Goal: Register for event/course

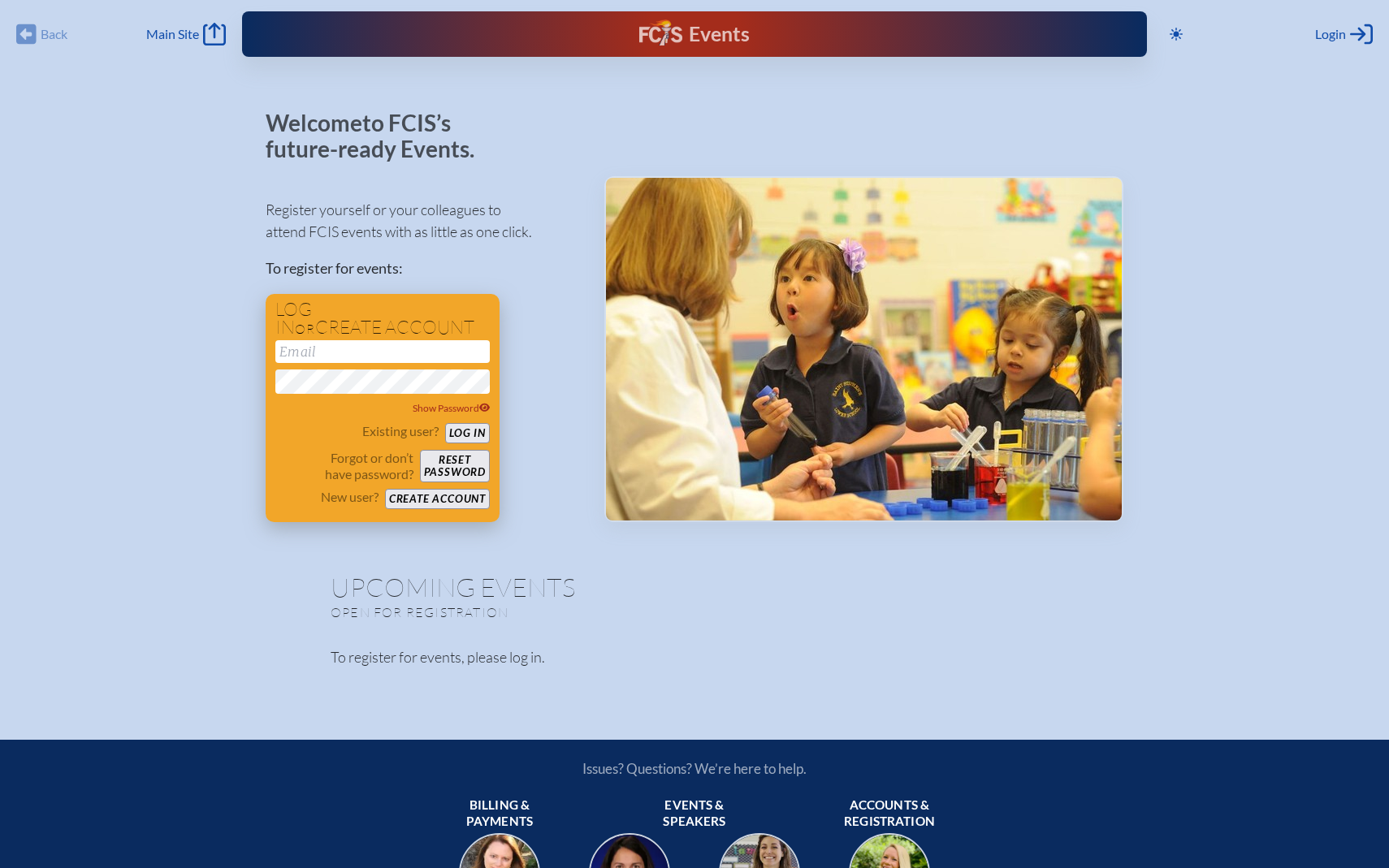
click at [413, 349] on input "email" at bounding box center [382, 351] width 215 height 22
type input "[PERSON_NAME][EMAIL_ADDRESS][PERSON_NAME][PERSON_NAME][DOMAIN_NAME]"
click at [454, 439] on button "Log in" at bounding box center [468, 433] width 45 height 21
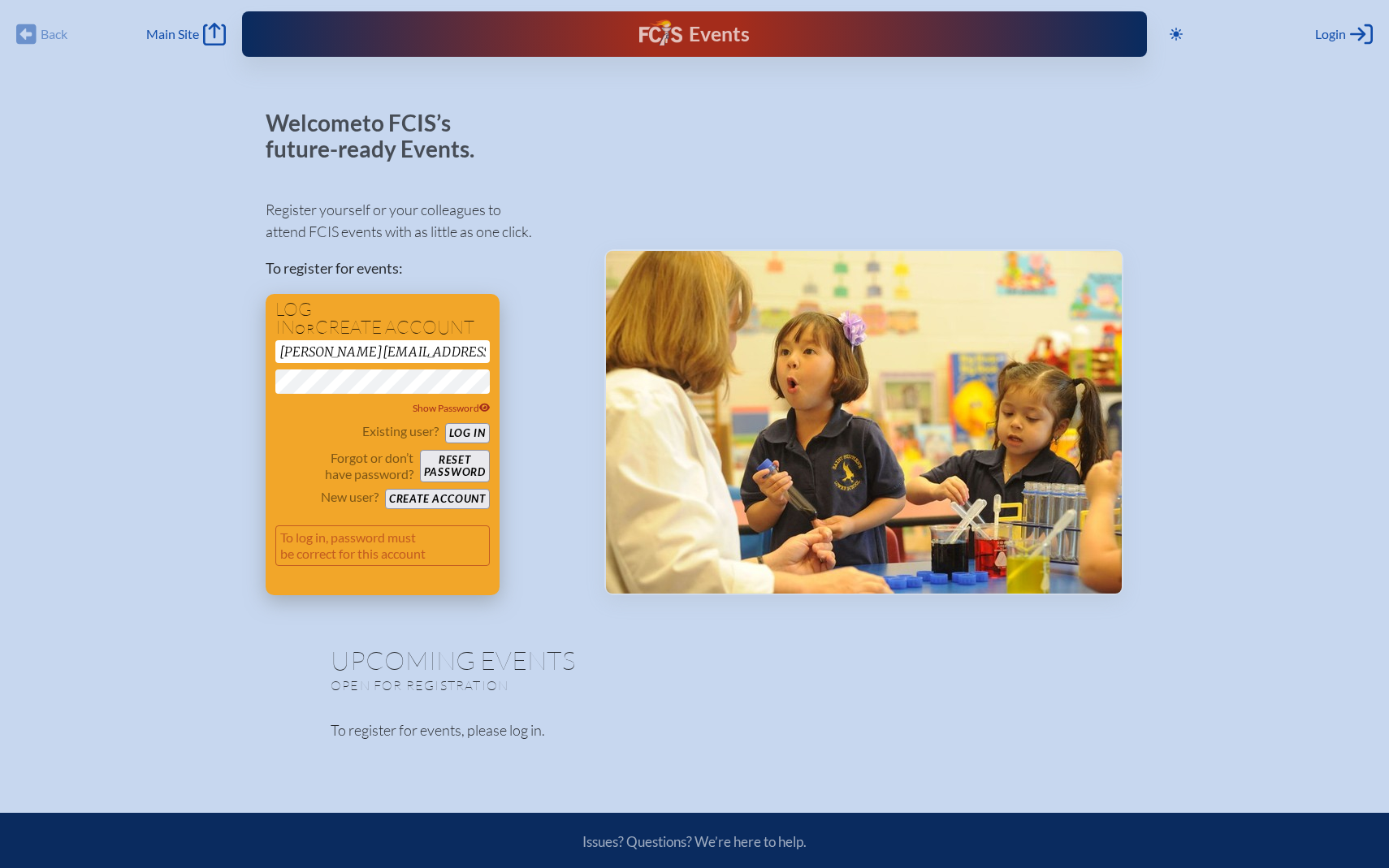
click at [268, 380] on div "Log in or create account kristen.orsini@smeds.org Show Password Existing user? …" at bounding box center [382, 444] width 233 height 302
click at [445, 423] on button "Log in" at bounding box center [468, 433] width 45 height 21
click at [445, 465] on button "Reset password" at bounding box center [455, 466] width 70 height 32
click at [471, 460] on button "Reset password" at bounding box center [455, 466] width 70 height 32
click at [477, 408] on span "Show Password" at bounding box center [451, 408] width 78 height 13
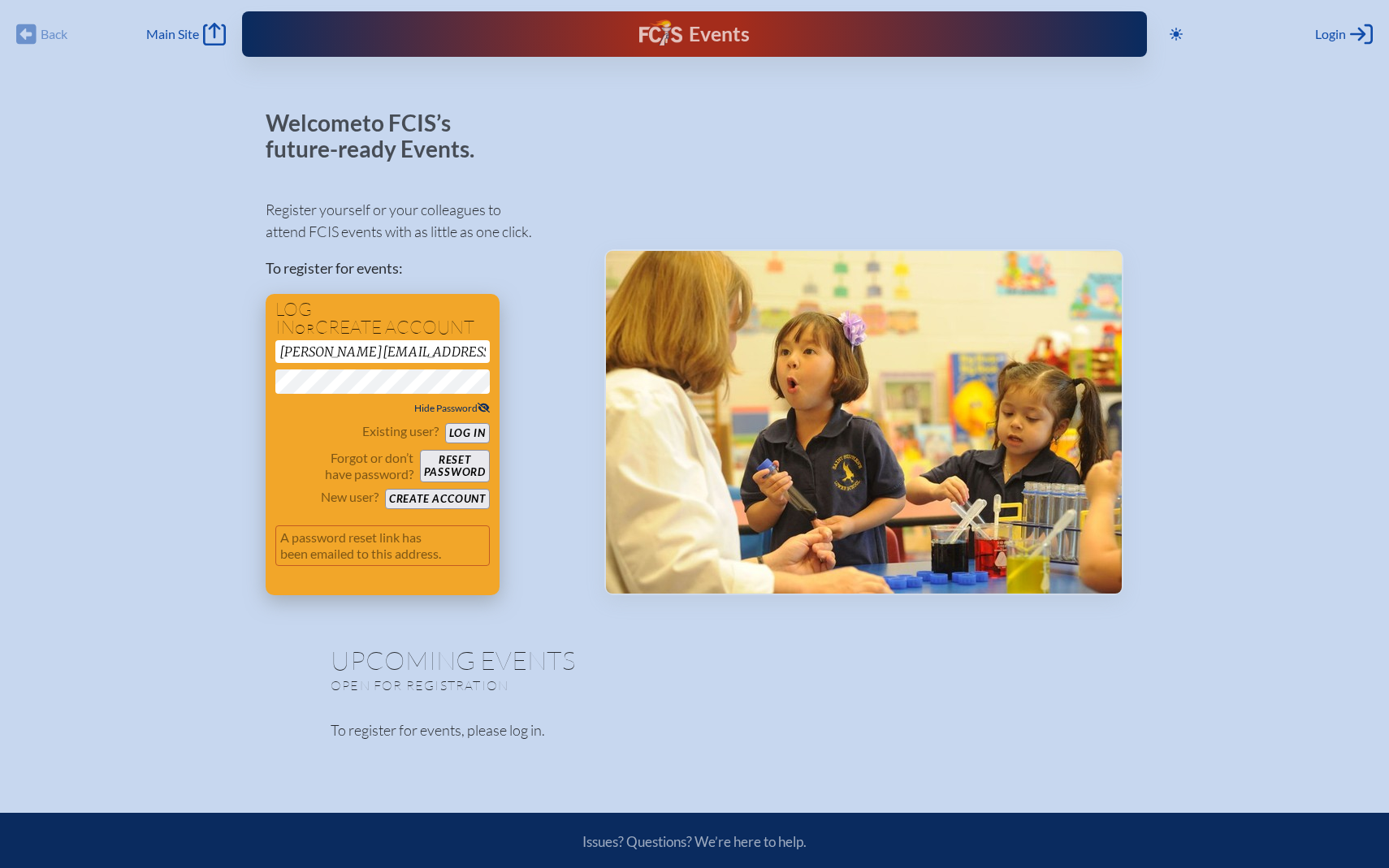
click at [471, 412] on span "Hide Password" at bounding box center [452, 408] width 75 height 13
click at [471, 464] on button "Reset password" at bounding box center [455, 466] width 70 height 32
click at [462, 429] on button "Log in" at bounding box center [468, 433] width 45 height 21
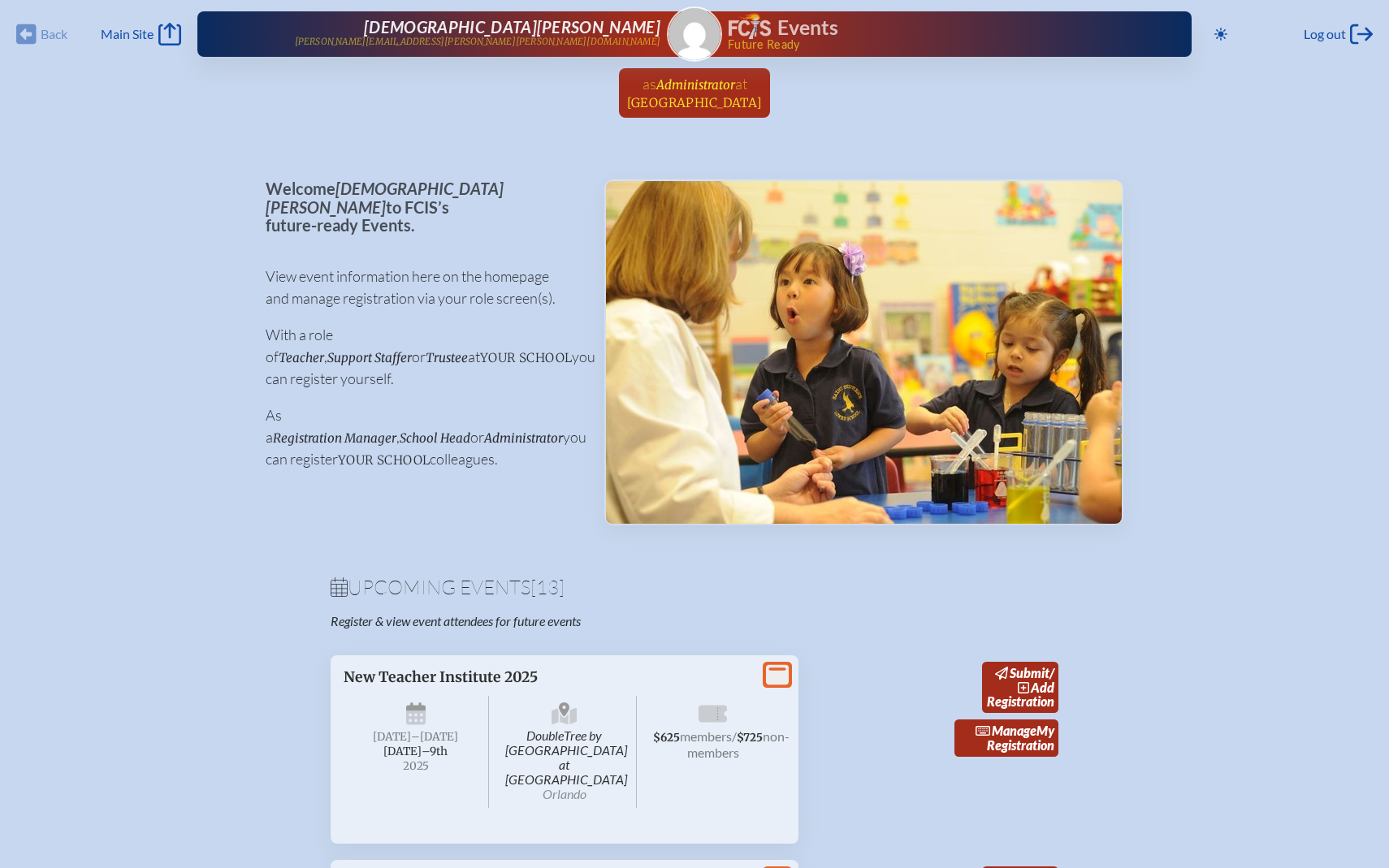
click at [673, 92] on span "at [GEOGRAPHIC_DATA]" at bounding box center [694, 92] width 136 height 36
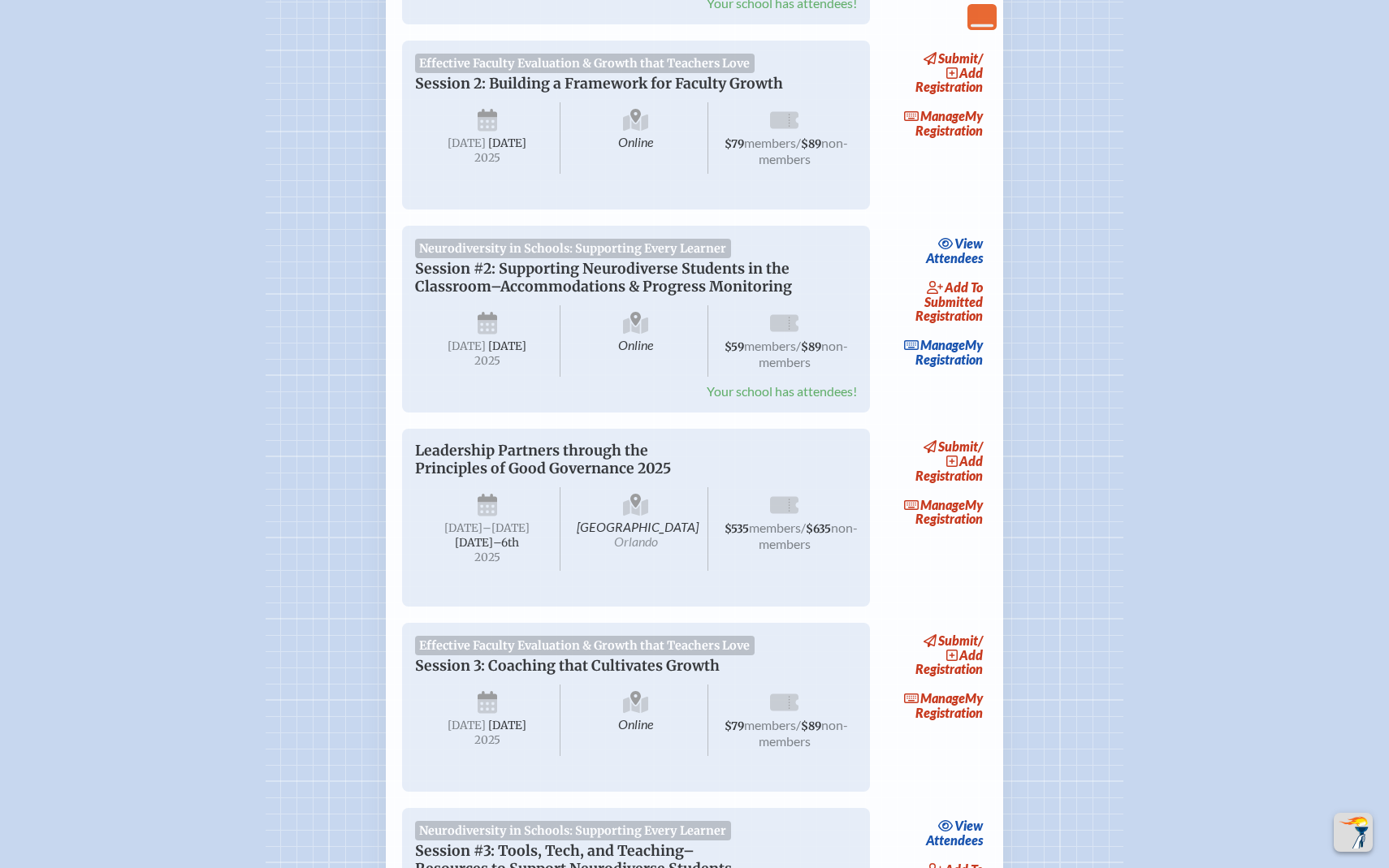
scroll to position [1060, 0]
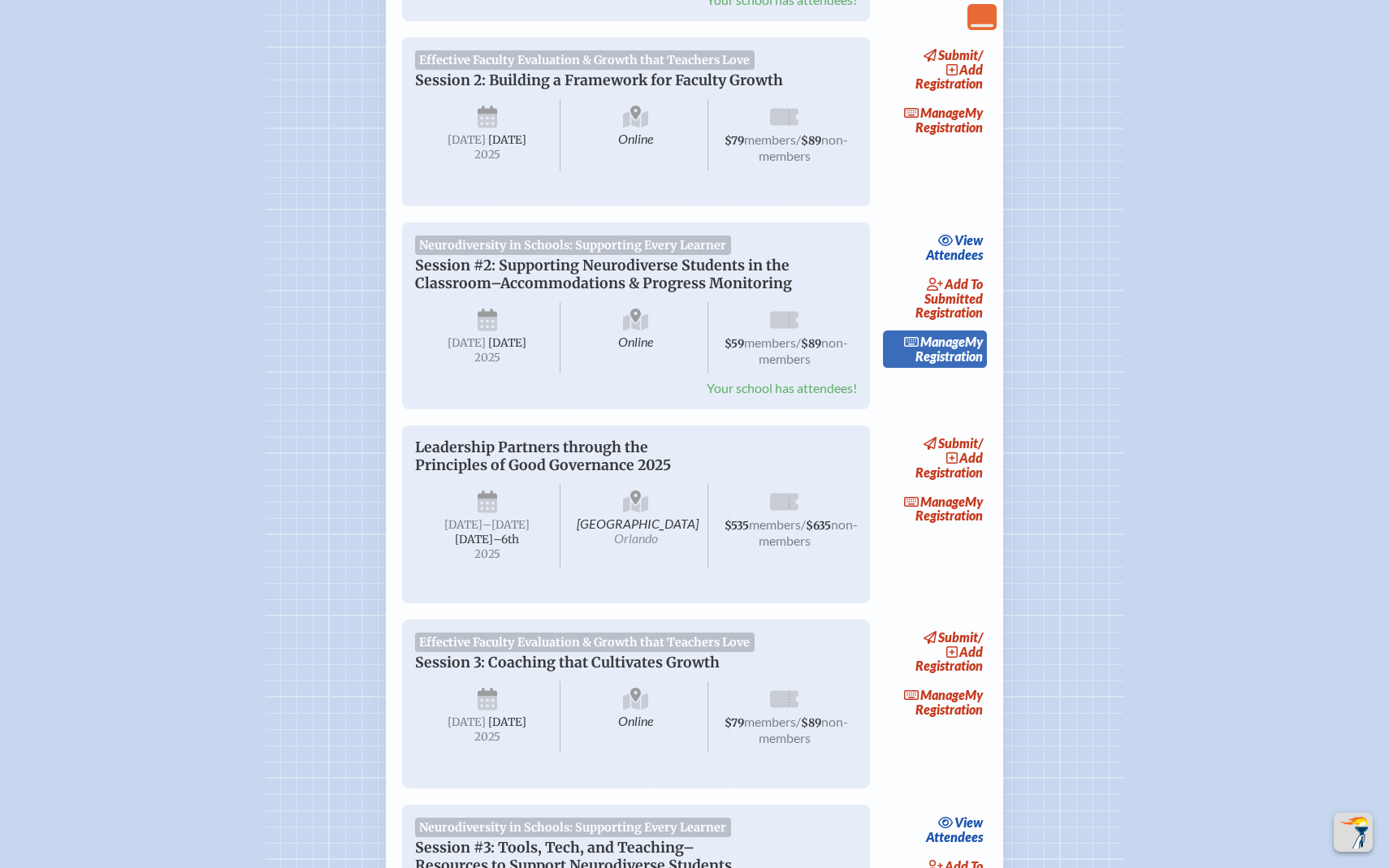
click at [946, 368] on link "Manage My Registration" at bounding box center [935, 349] width 104 height 38
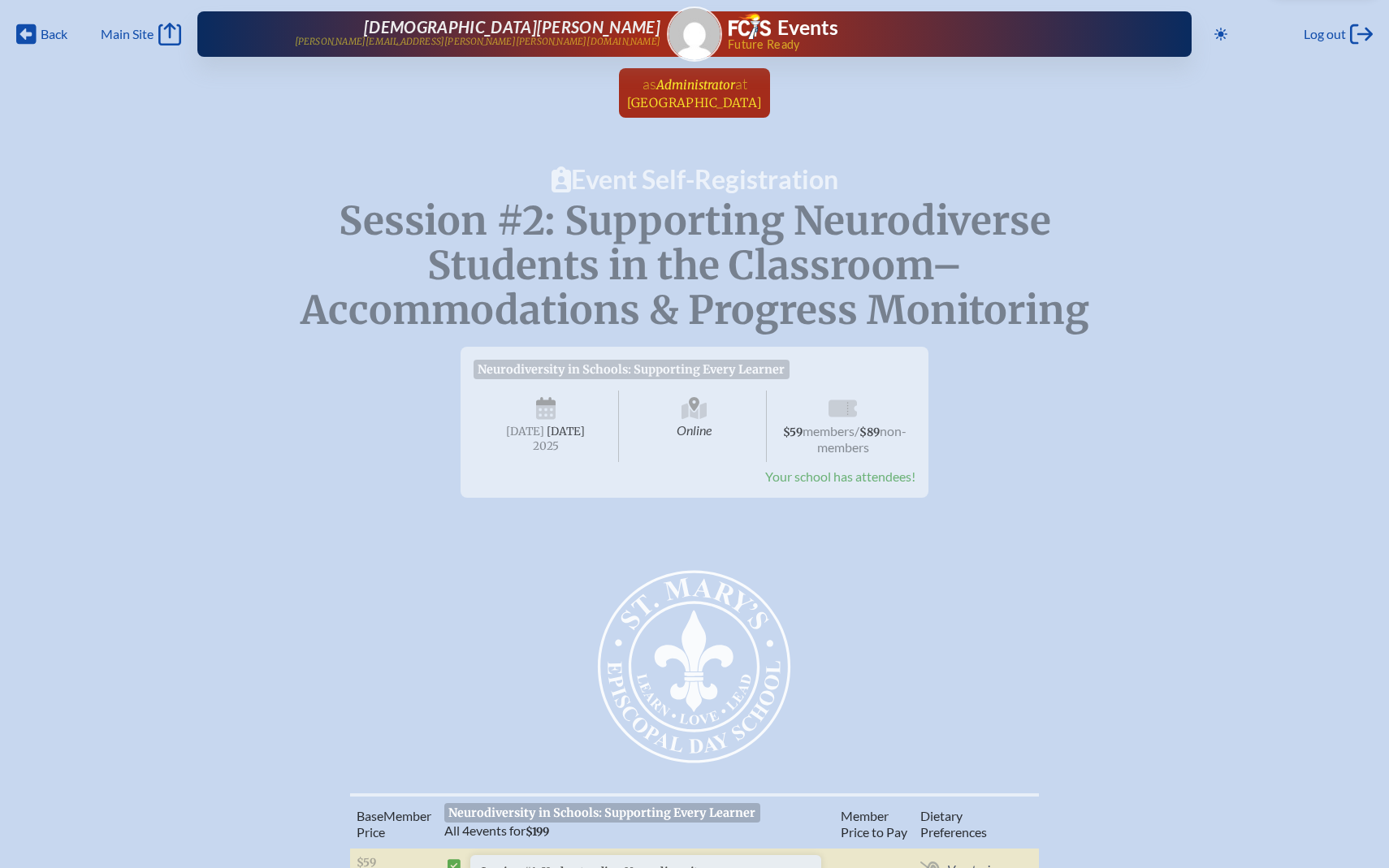
click at [685, 96] on span "[GEOGRAPHIC_DATA]" at bounding box center [694, 102] width 136 height 15
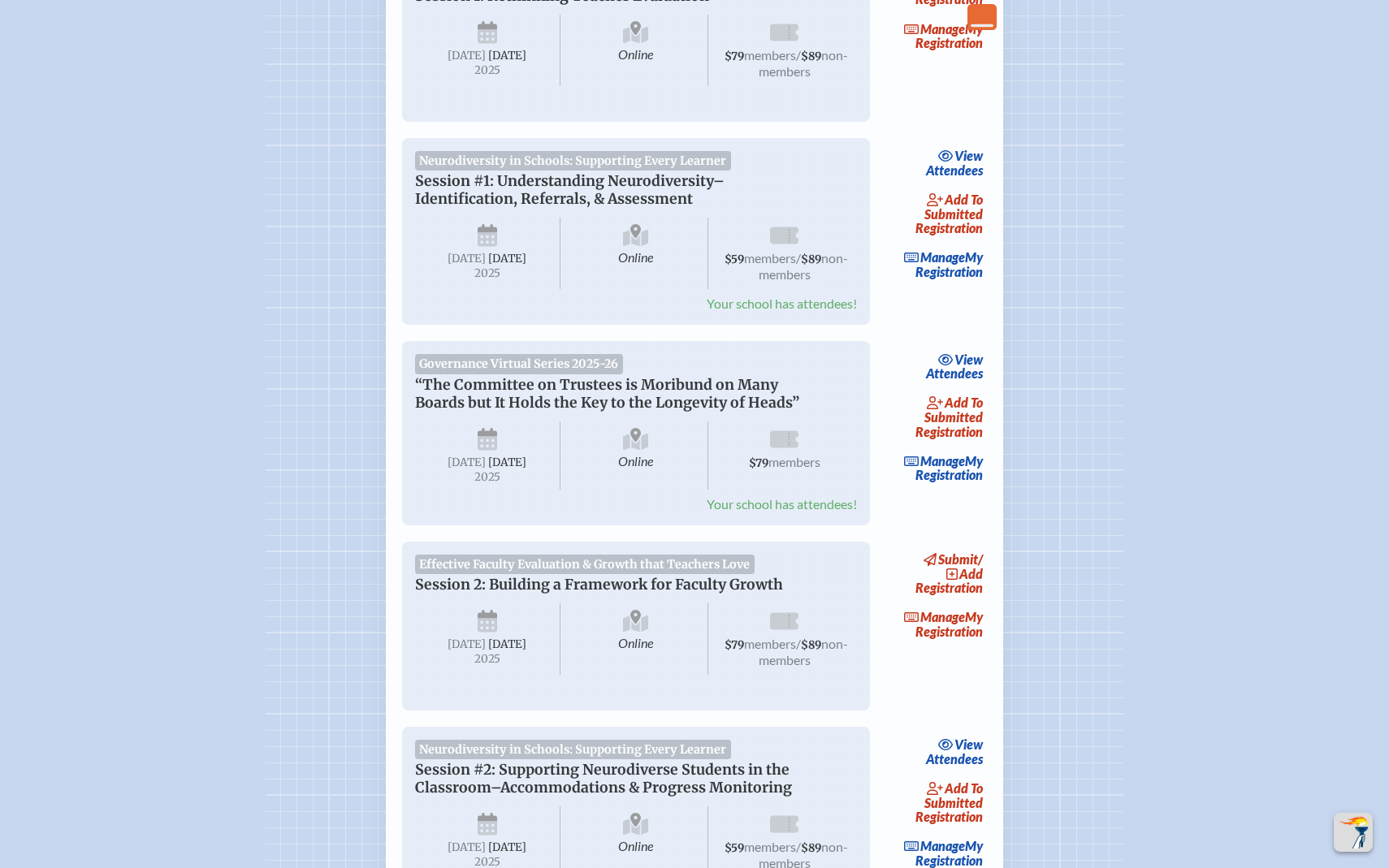
scroll to position [556, 0]
click at [971, 201] on span "add to submitted" at bounding box center [953, 206] width 58 height 30
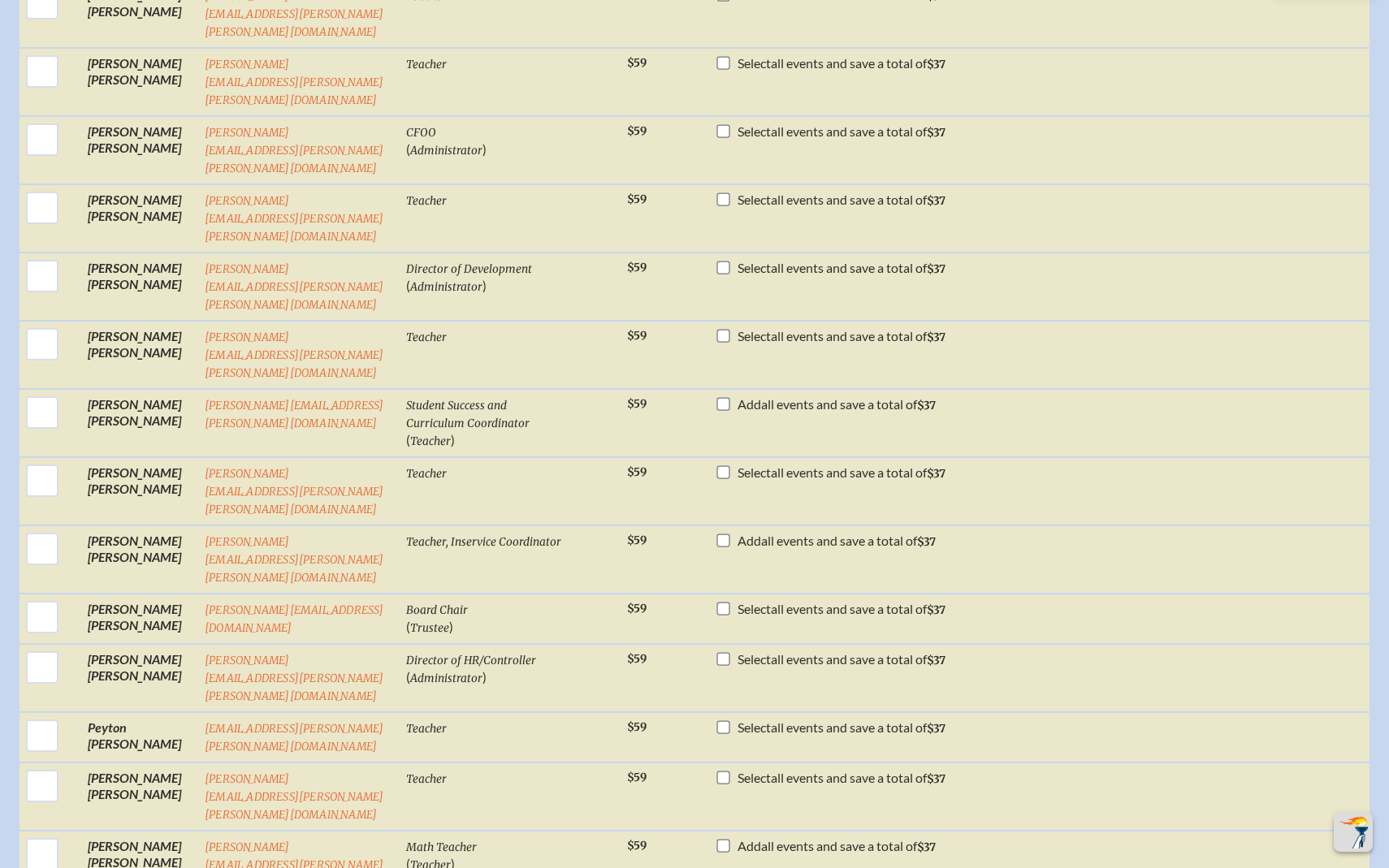
scroll to position [836, 0]
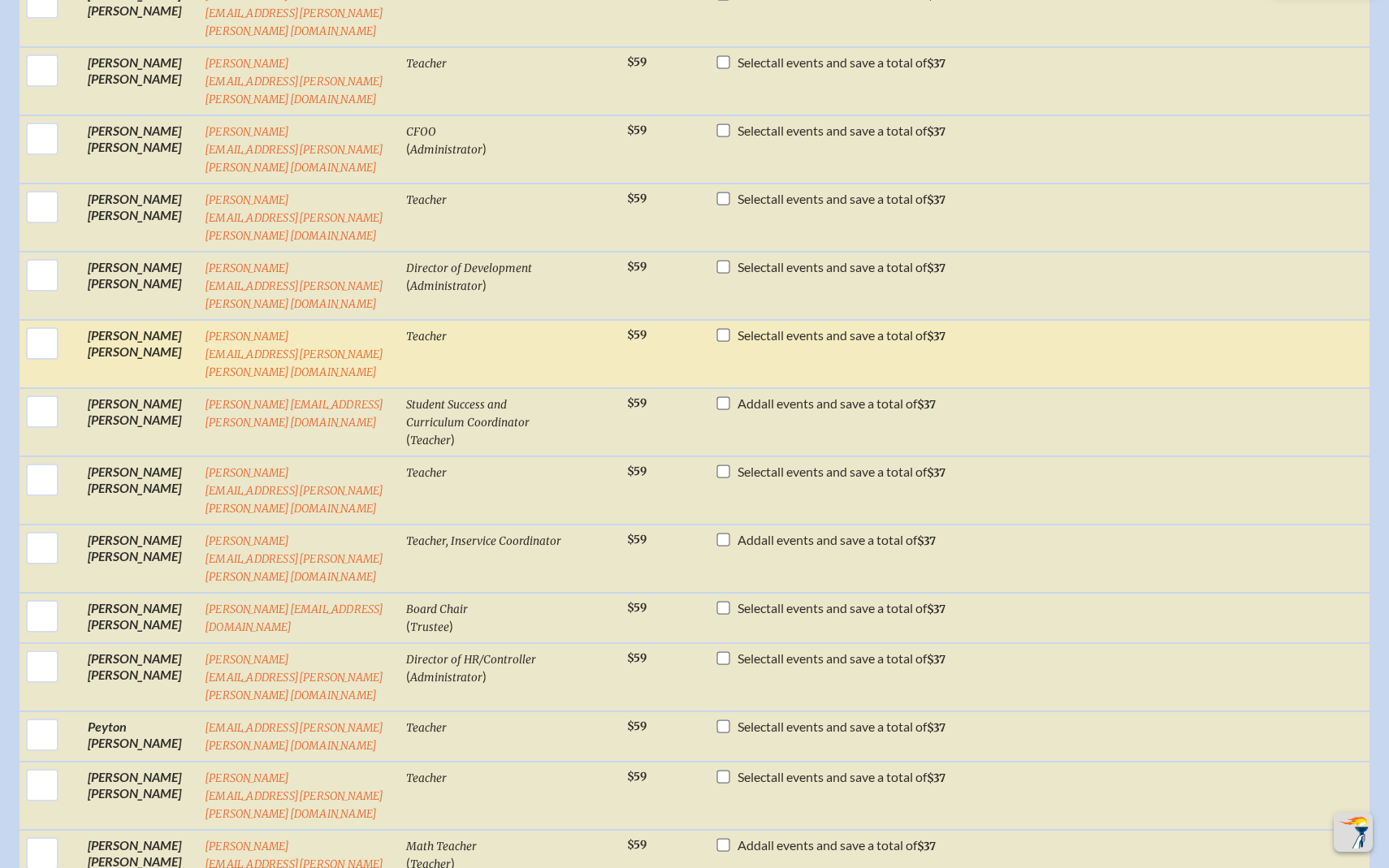
click at [717, 328] on input "checkbox" at bounding box center [724, 334] width 13 height 13
checkbox input "true"
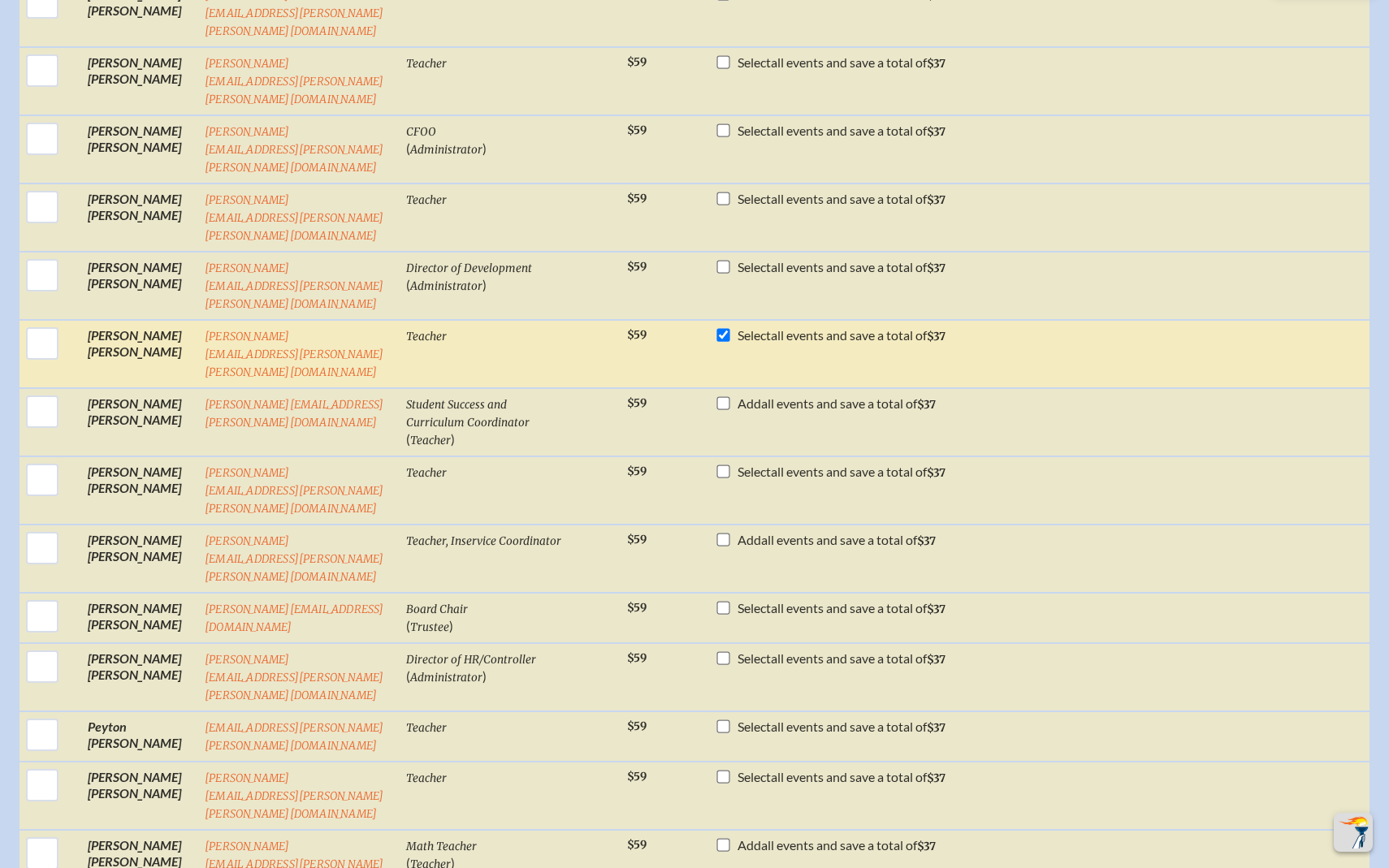
checkbox input "true"
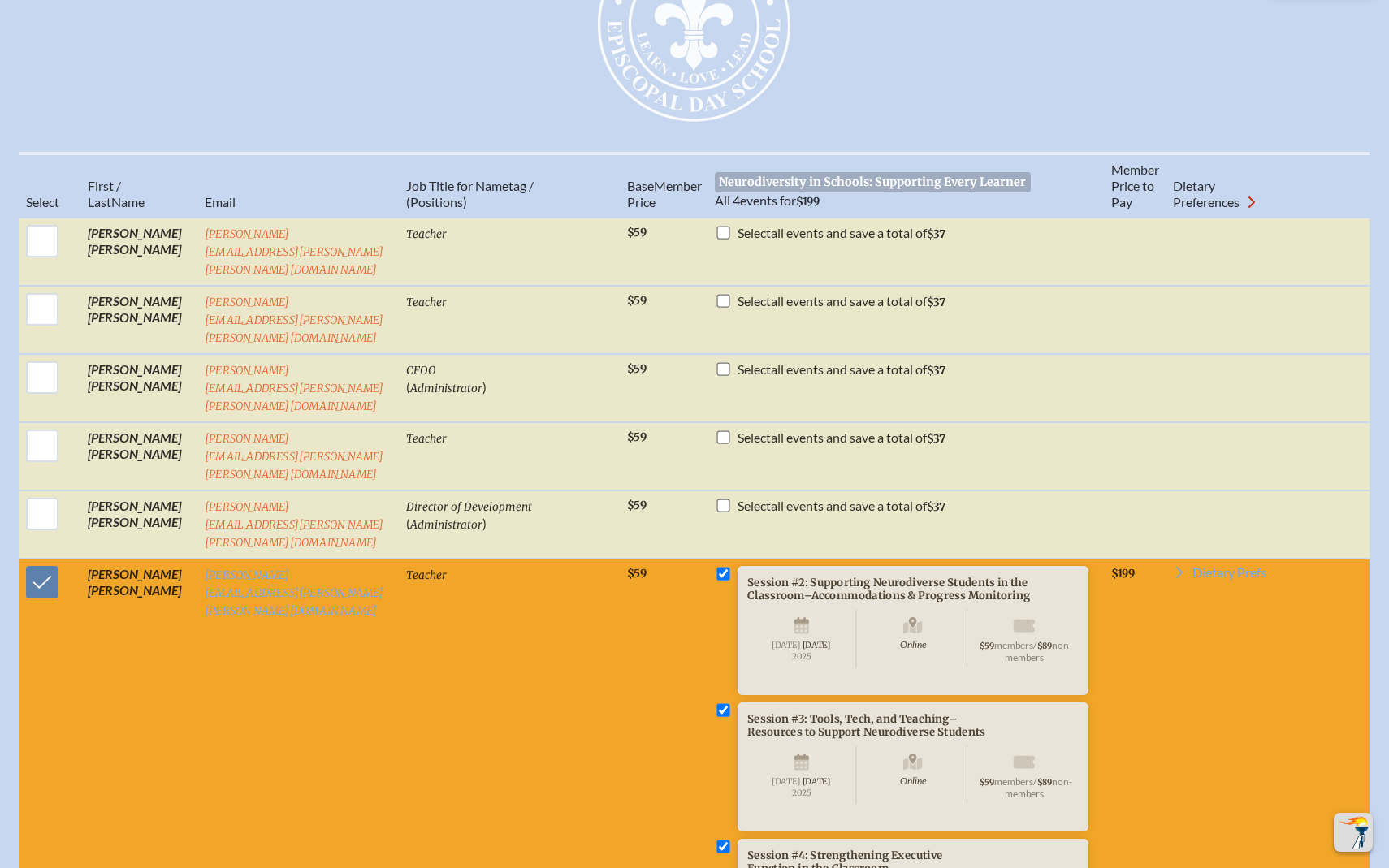
scroll to position [600, 0]
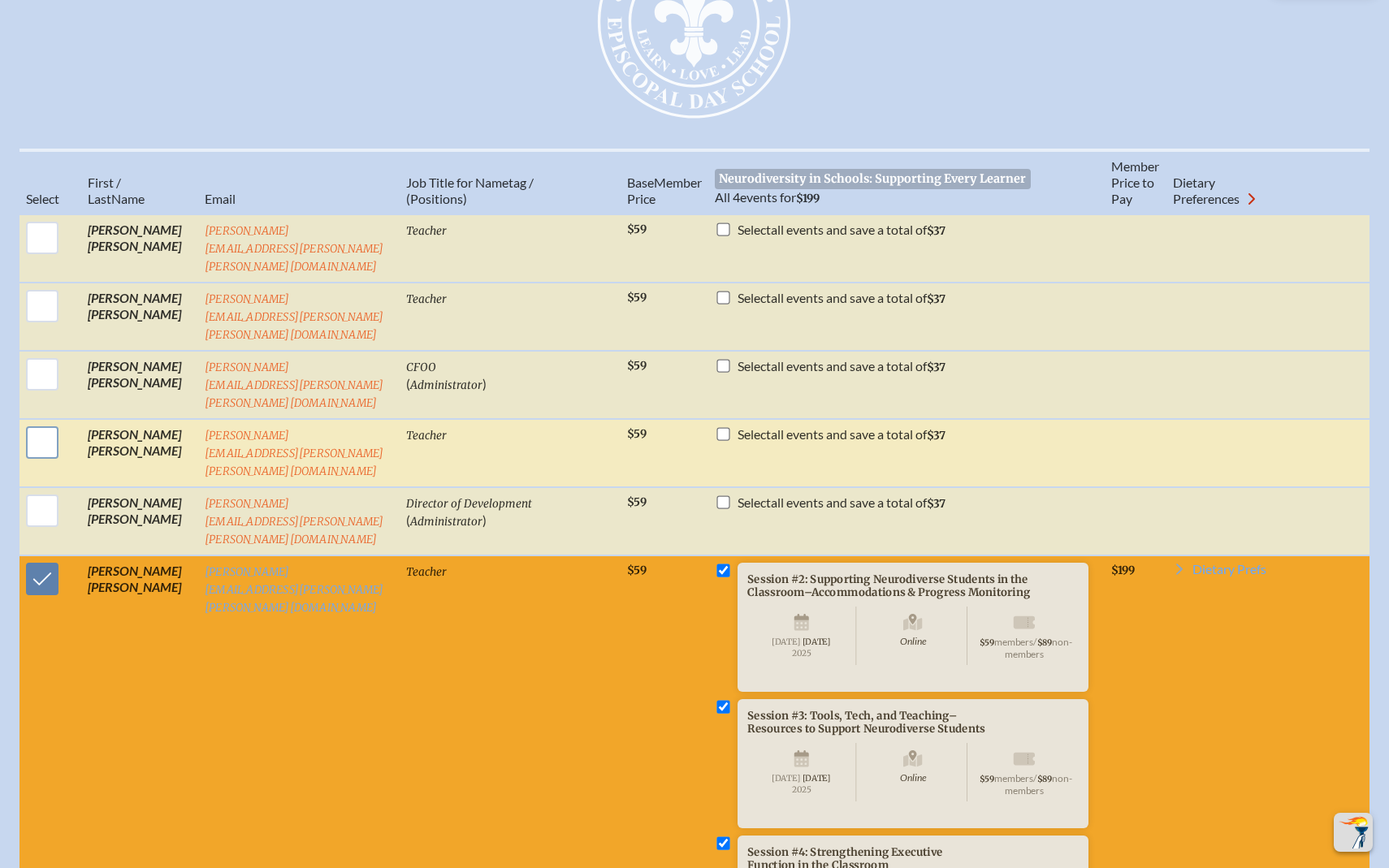
click at [47, 422] on input "checkbox" at bounding box center [41, 442] width 40 height 40
checkbox input "true"
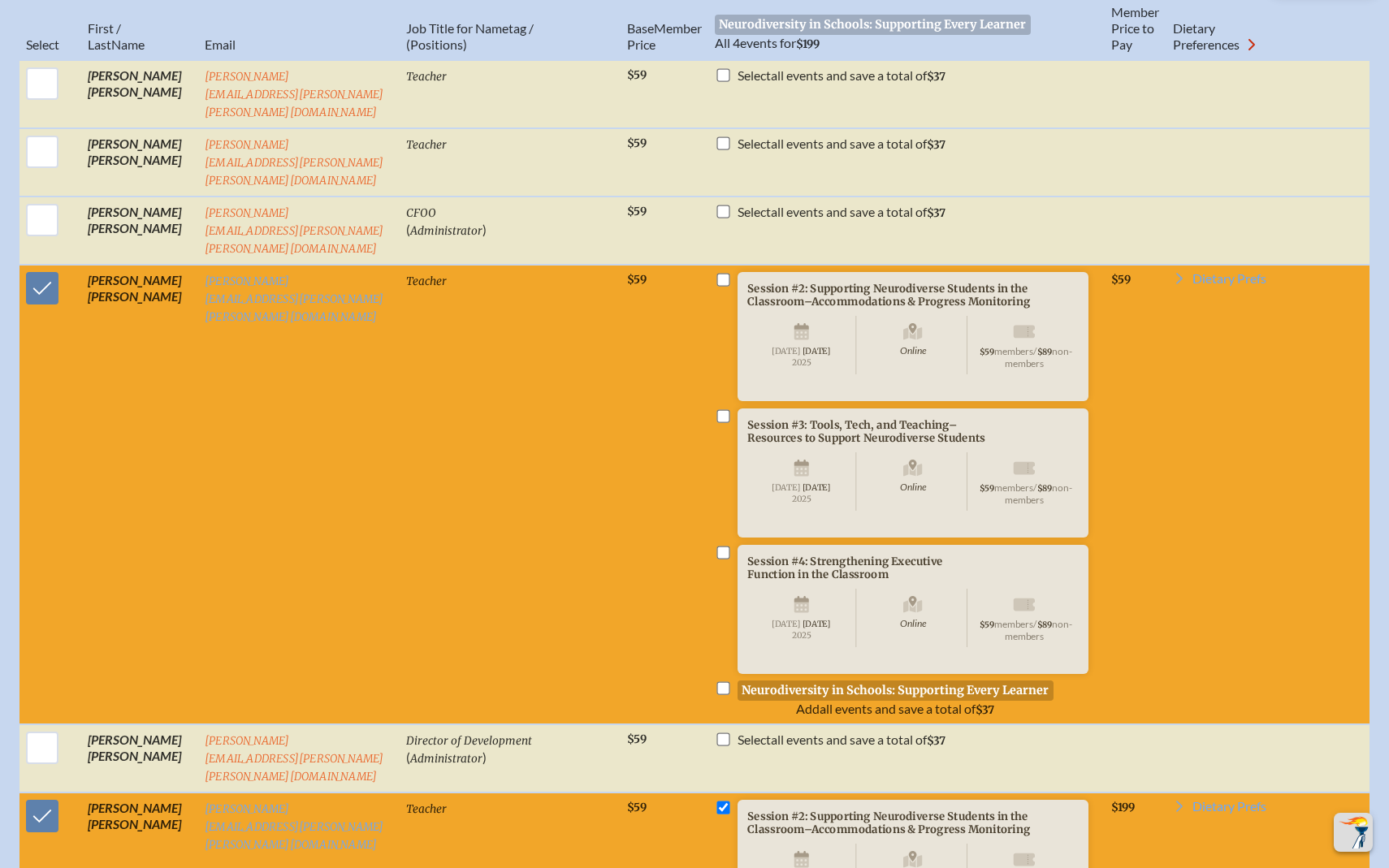
scroll to position [665, 0]
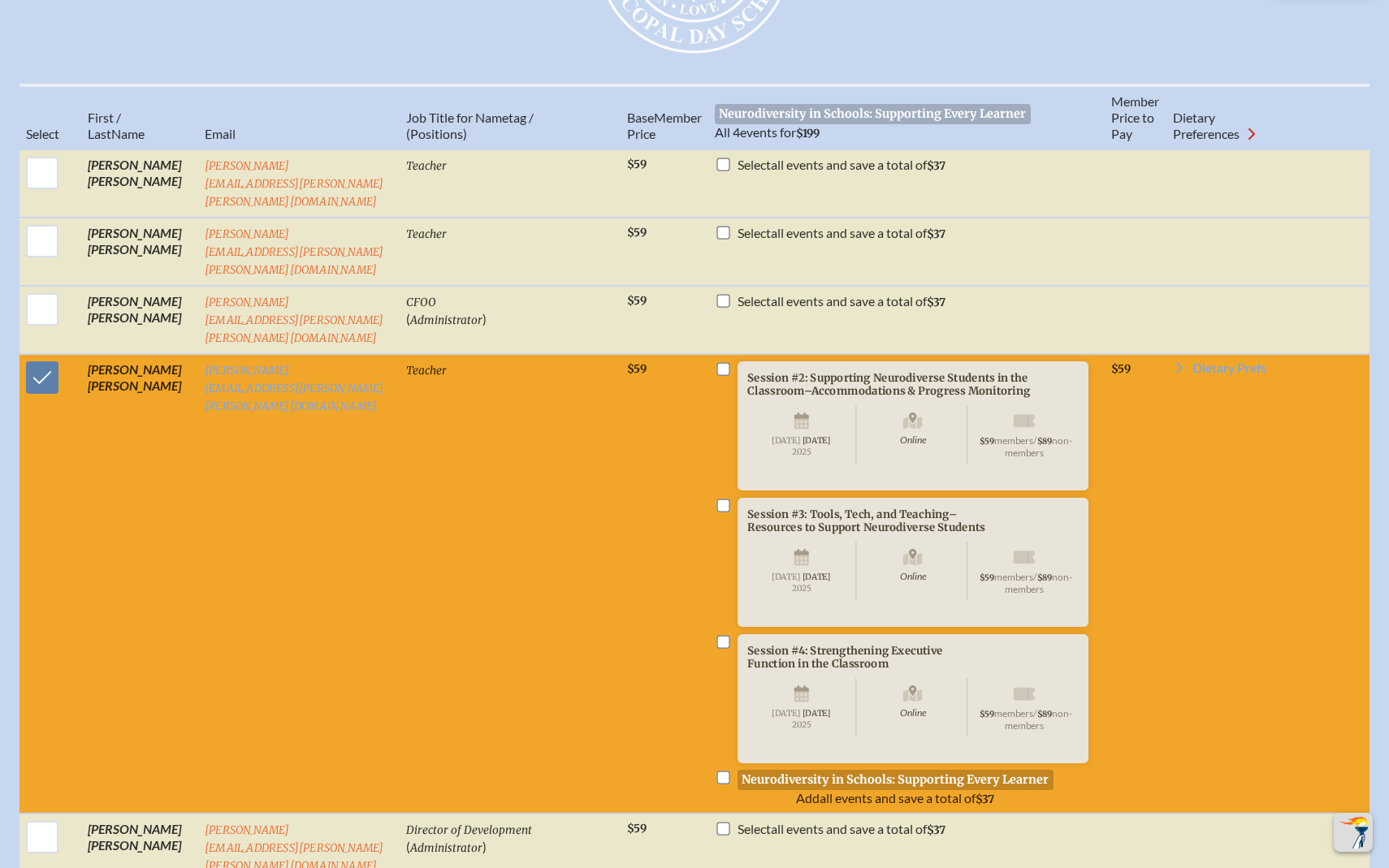
click at [717, 362] on input "checkbox" at bounding box center [724, 368] width 13 height 13
checkbox input "true"
click at [717, 498] on input "checkbox" at bounding box center [724, 504] width 13 height 13
checkbox input "true"
click at [717, 635] on input "checkbox" at bounding box center [724, 641] width 13 height 13
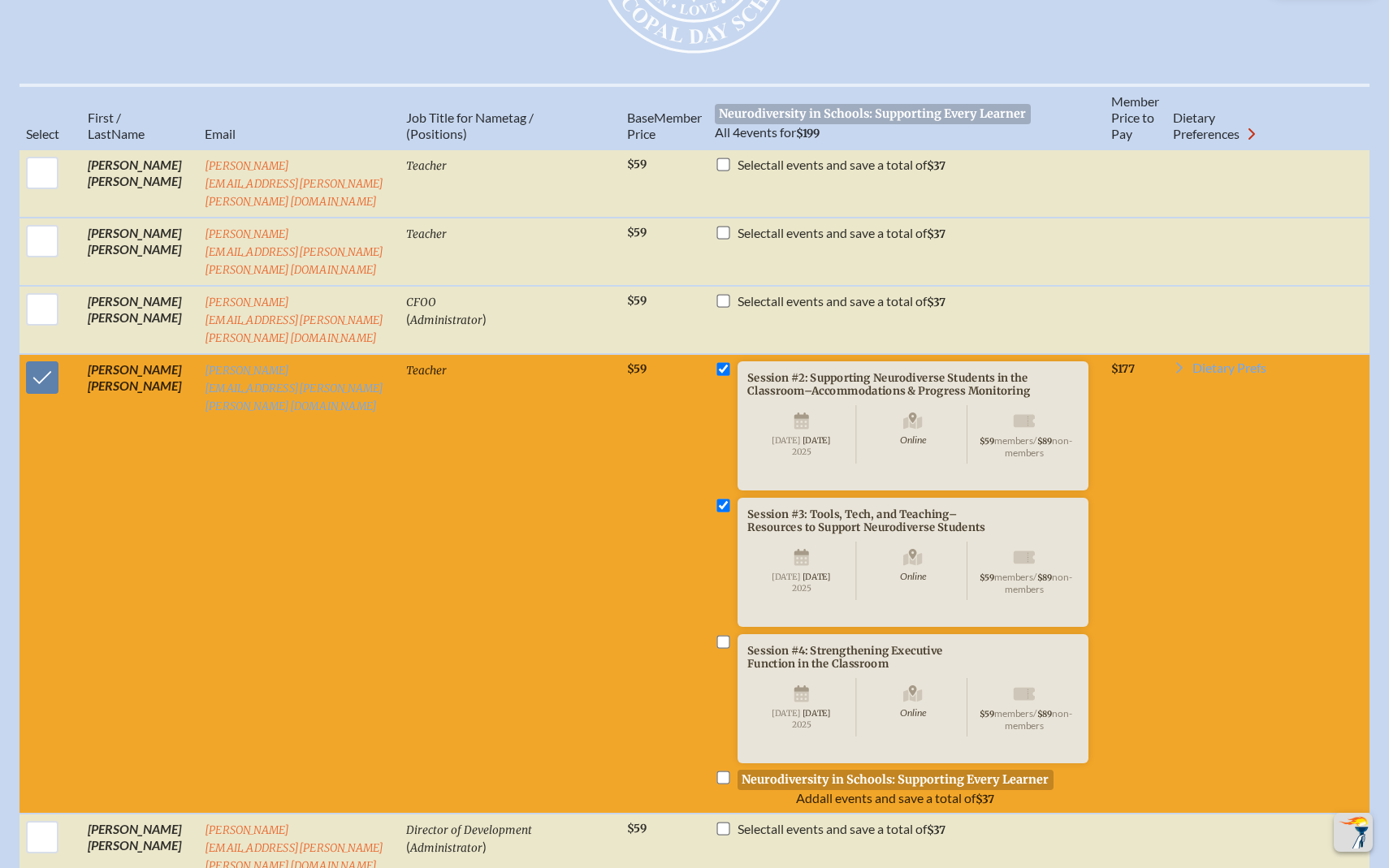
checkbox input "true"
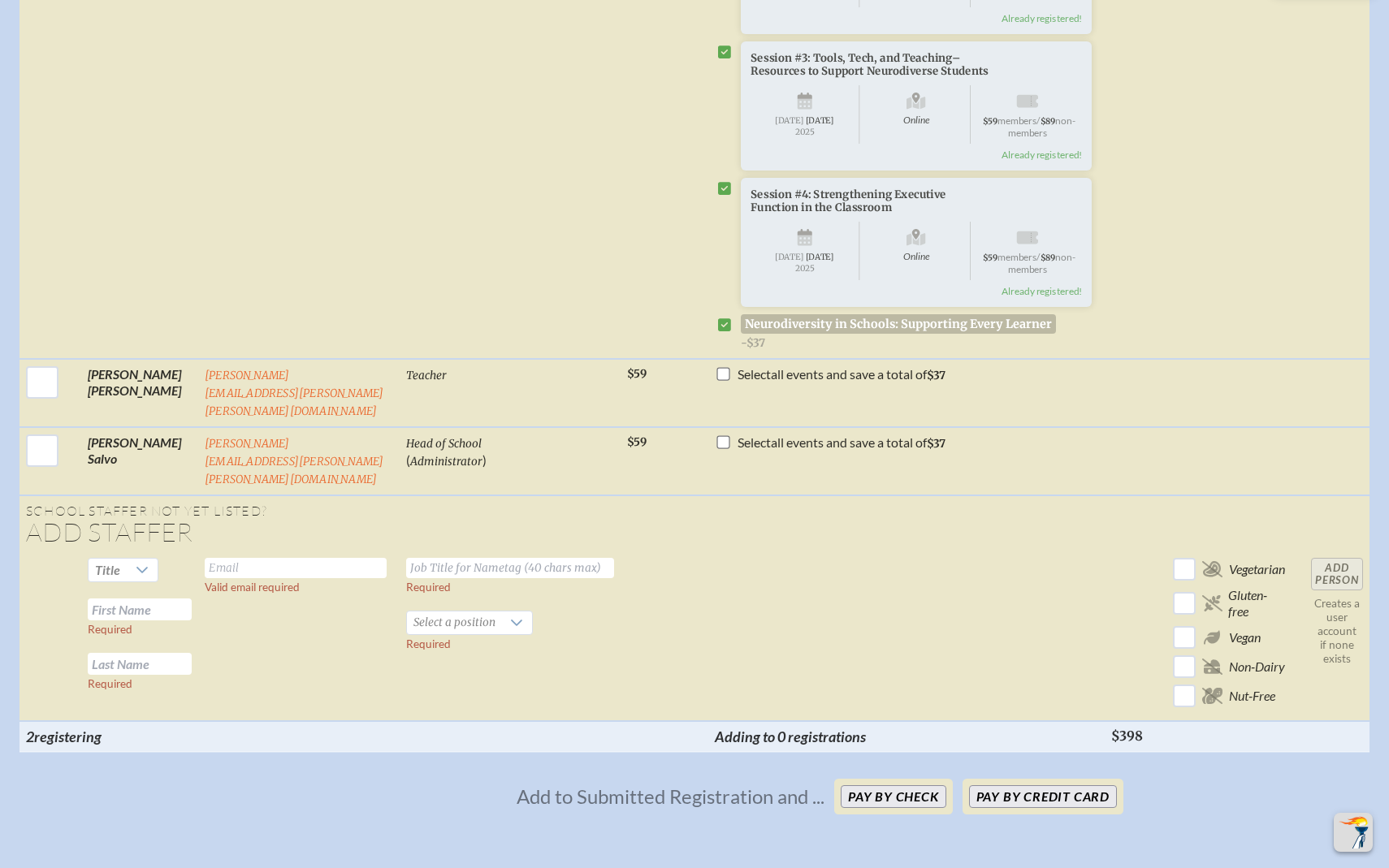
scroll to position [2623, 0]
click at [145, 565] on icon at bounding box center [142, 567] width 12 height 6
click at [244, 557] on input "text" at bounding box center [295, 566] width 182 height 21
type input "[PERSON_NAME][EMAIL_ADDRESS][PERSON_NAME][PERSON_NAME][DOMAIN_NAME]"
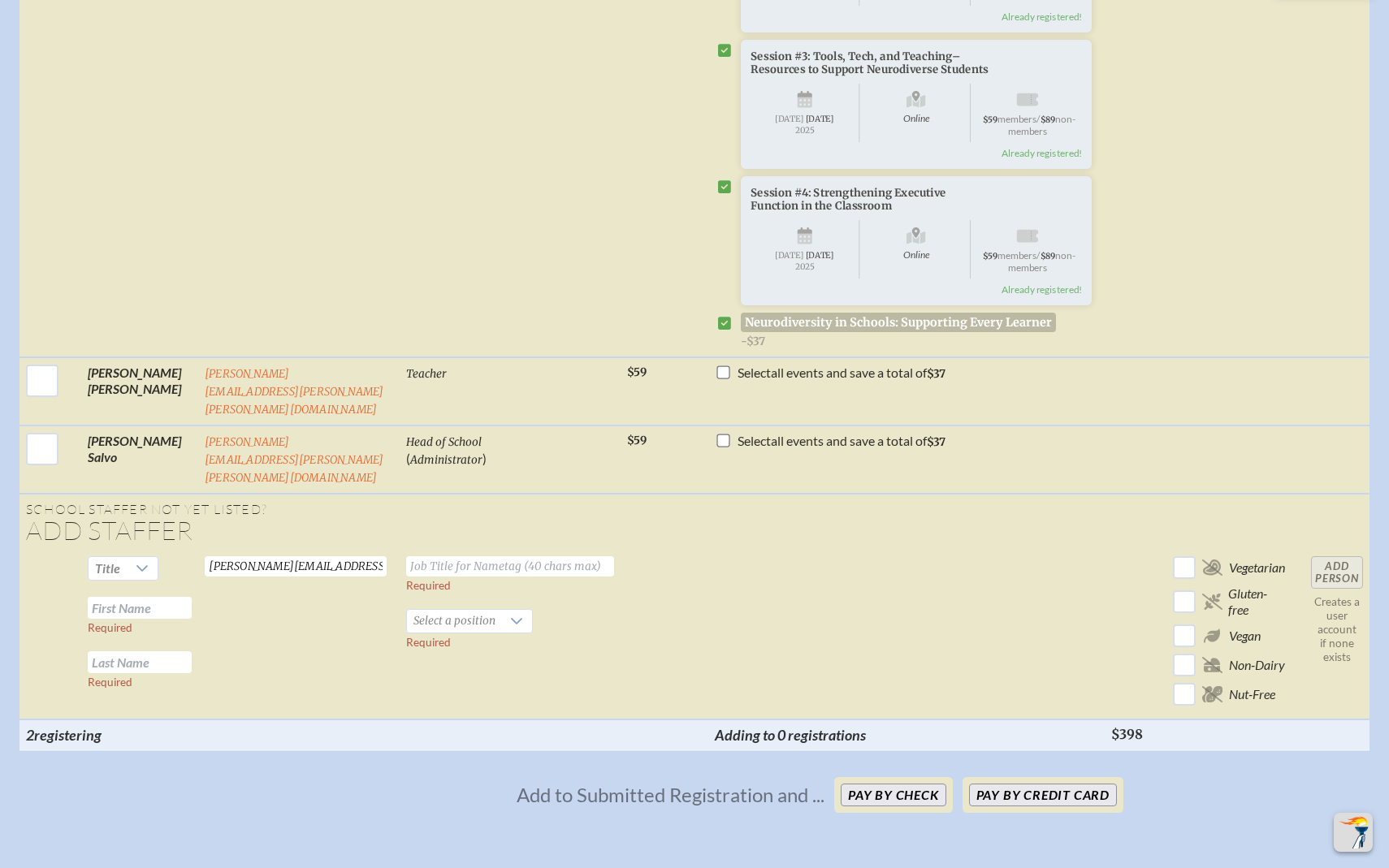
click at [457, 557] on input "text" at bounding box center [510, 566] width 208 height 21
type input "Student Success and Curriculum Coordinator"
click at [183, 597] on input "text" at bounding box center [140, 608] width 104 height 22
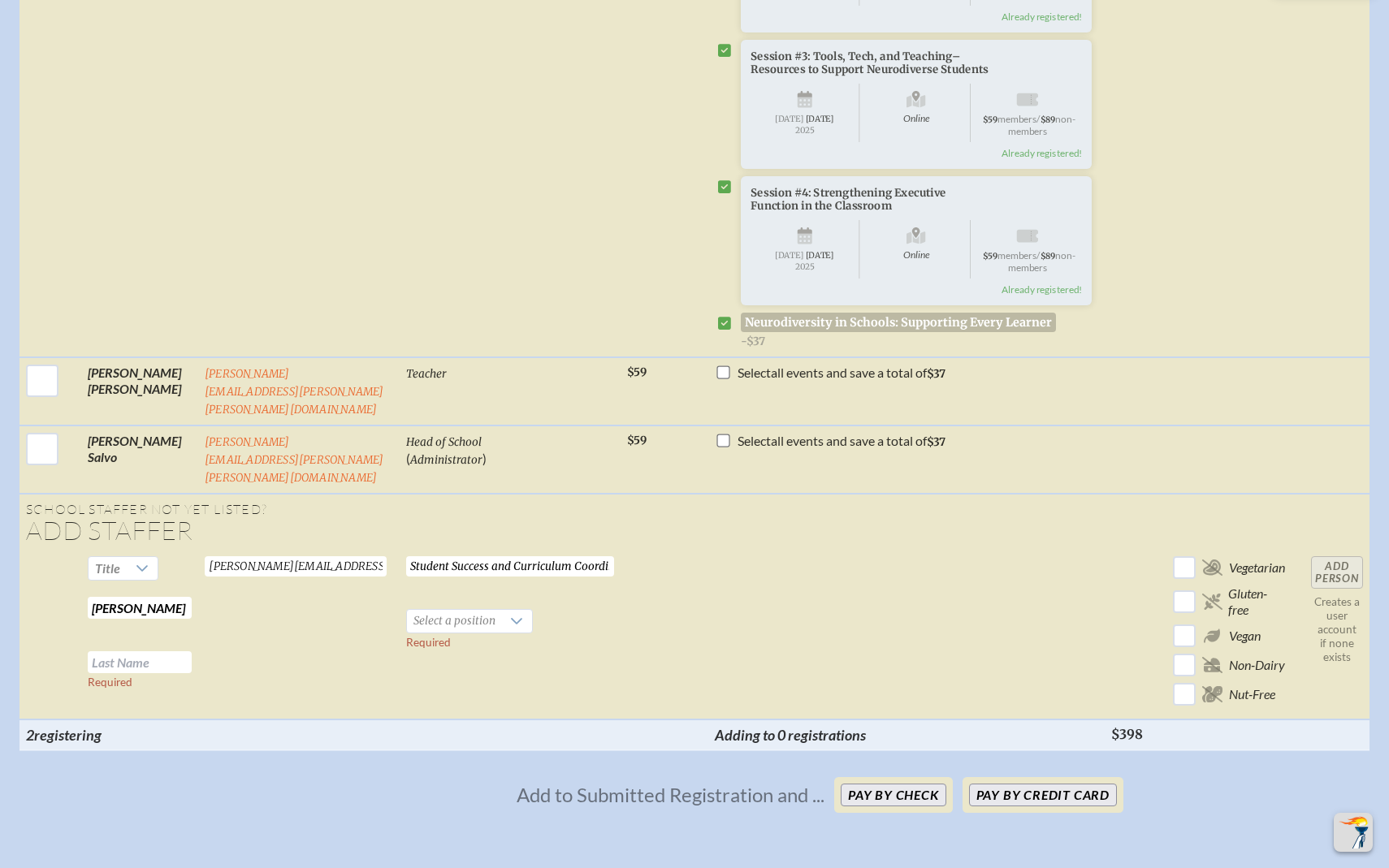
type input "[PERSON_NAME]"
click at [178, 651] on input "text" at bounding box center [140, 662] width 104 height 22
type input "[PERSON_NAME]"
click at [514, 615] on icon at bounding box center [516, 621] width 13 height 13
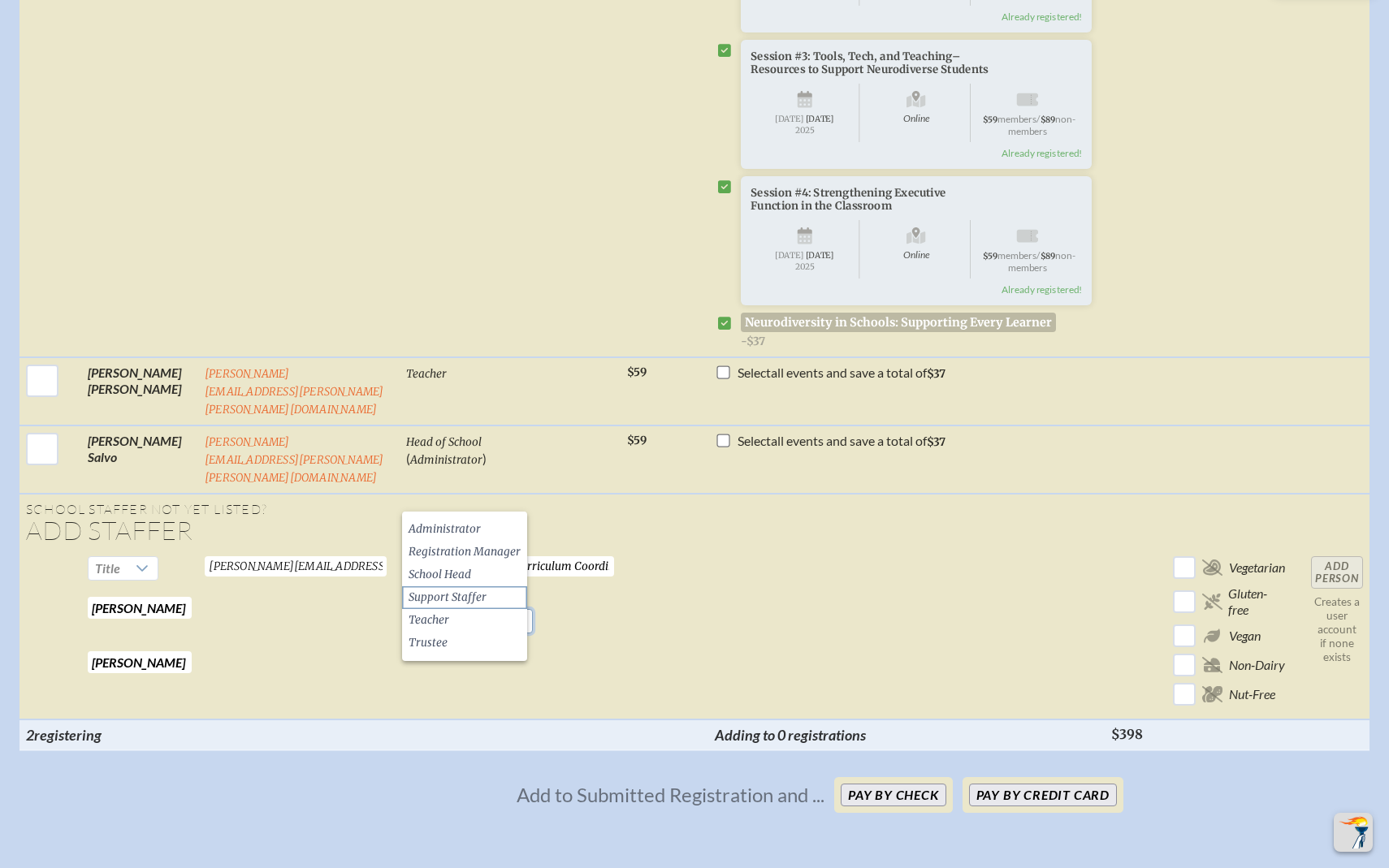
click at [474, 596] on span "Support Staffer" at bounding box center [447, 598] width 78 height 16
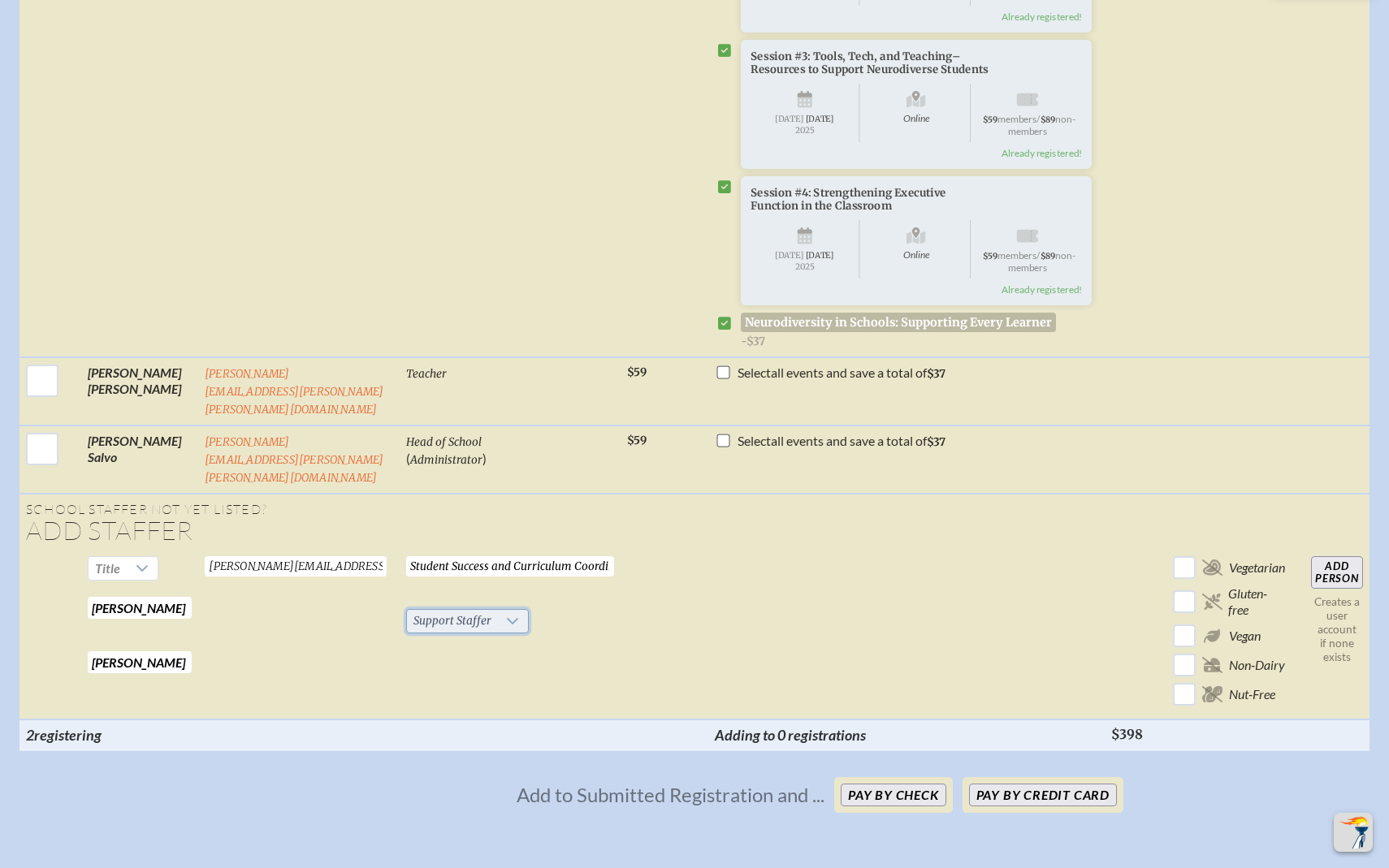
click at [512, 615] on icon at bounding box center [512, 621] width 13 height 13
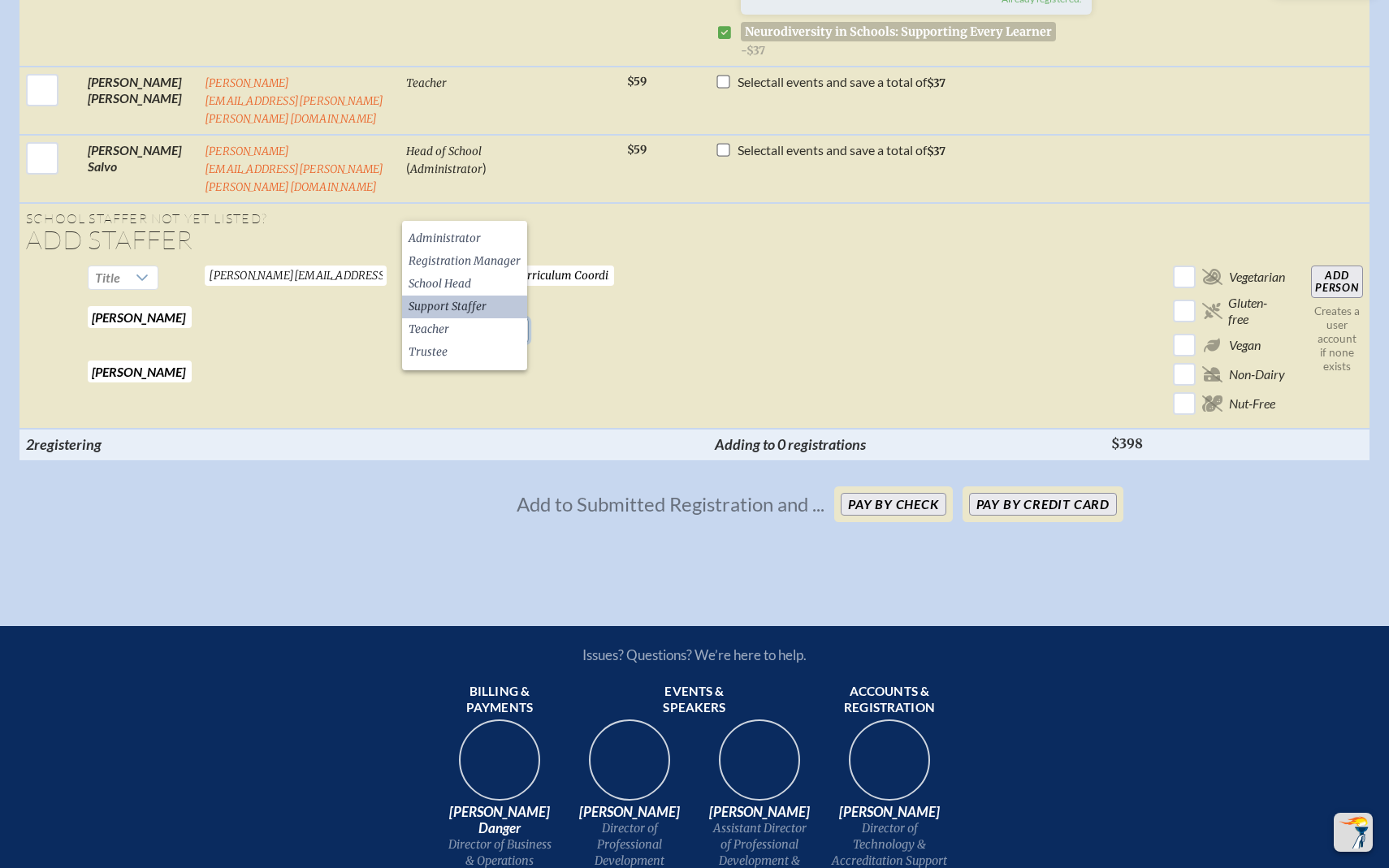
scroll to position [2883, 0]
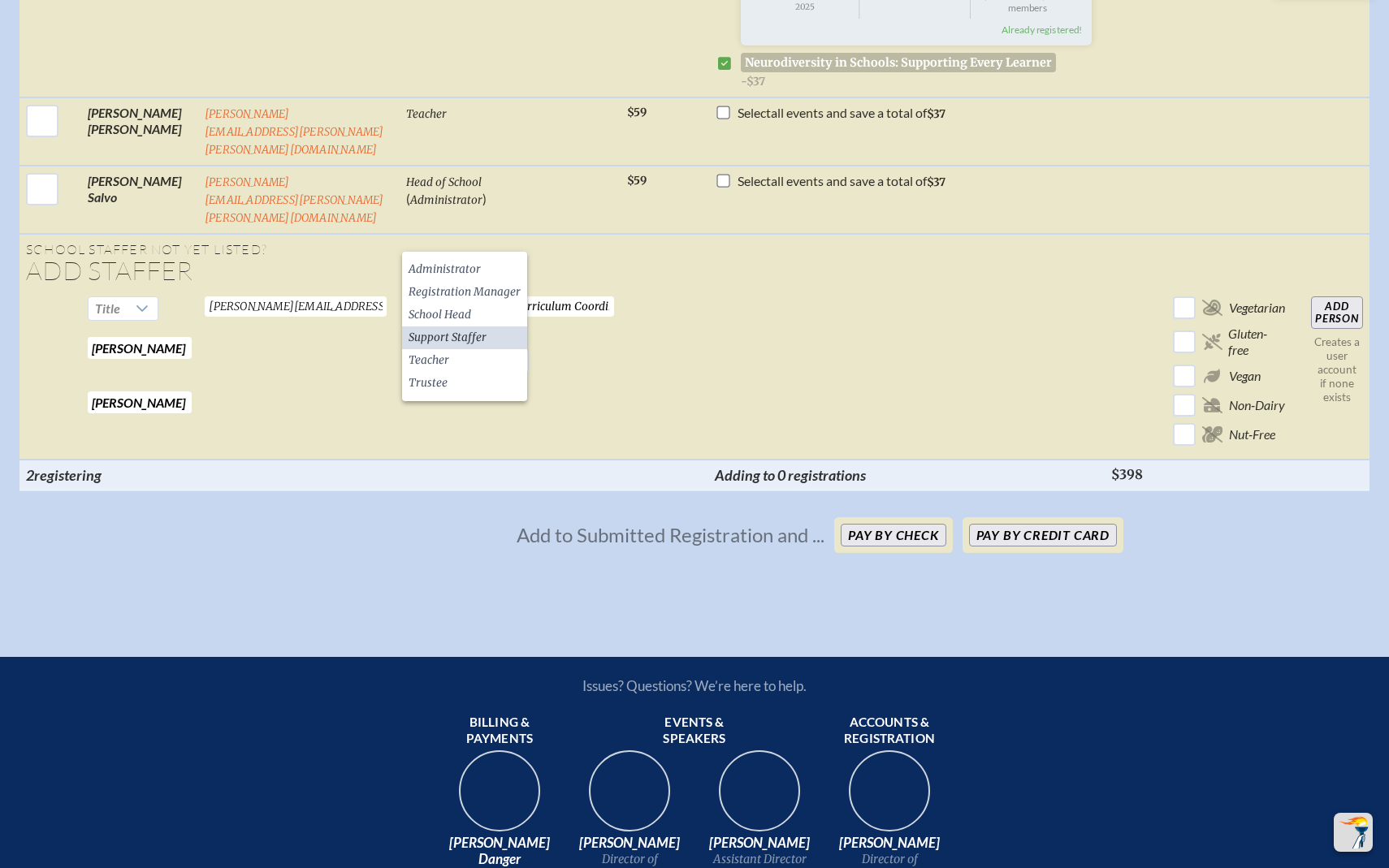
click at [567, 293] on td "Student Success and Curriculum Coordinator Required Support Staffer Required" at bounding box center [510, 374] width 222 height 170
click at [478, 350] on span "Support Staffer" at bounding box center [452, 361] width 91 height 22
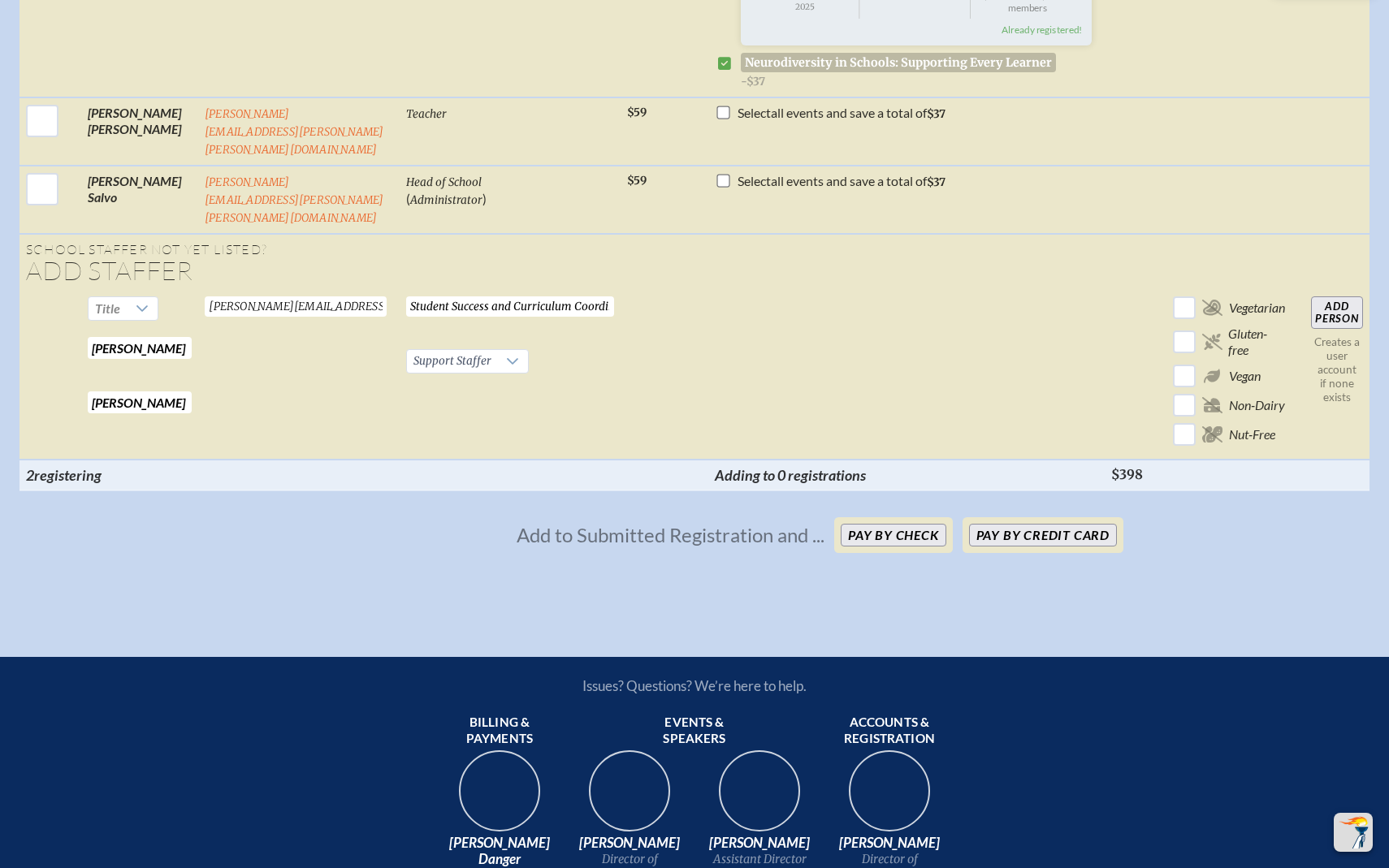
click at [1330, 296] on input "Add Person" at bounding box center [1337, 312] width 52 height 32
checkbox input "false"
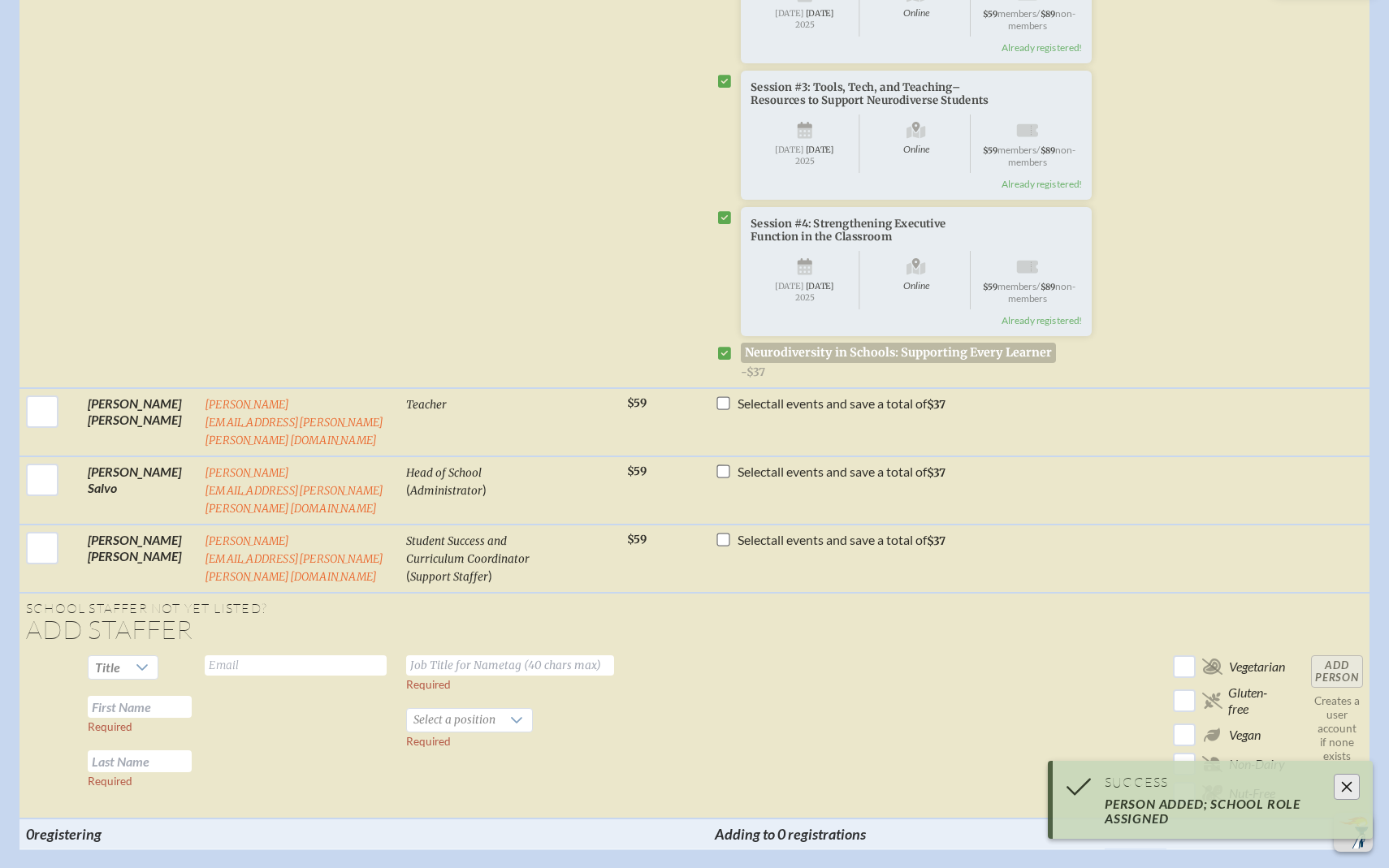
scroll to position [1708, 0]
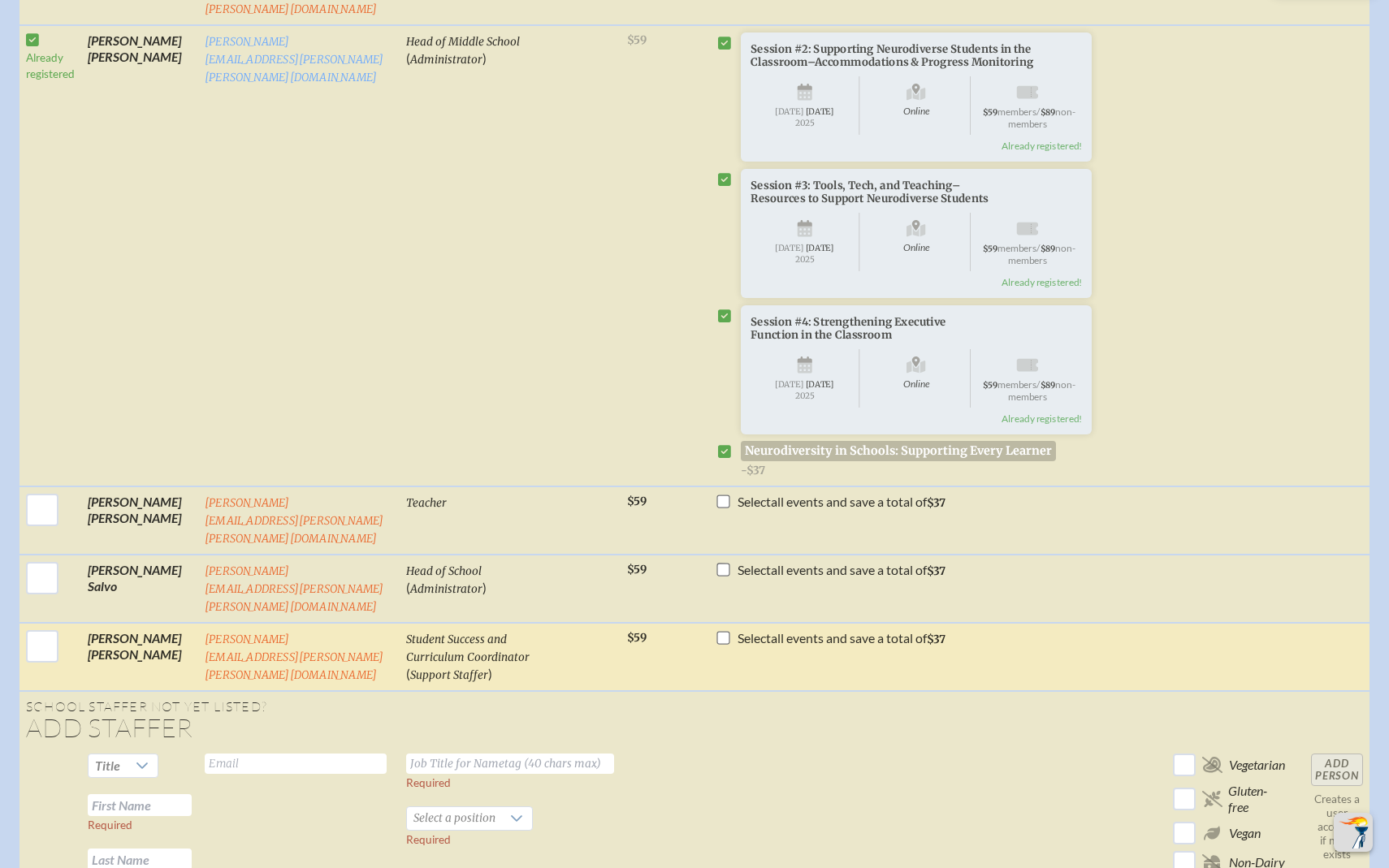
click at [717, 631] on input "checkbox" at bounding box center [724, 637] width 13 height 13
checkbox input "true"
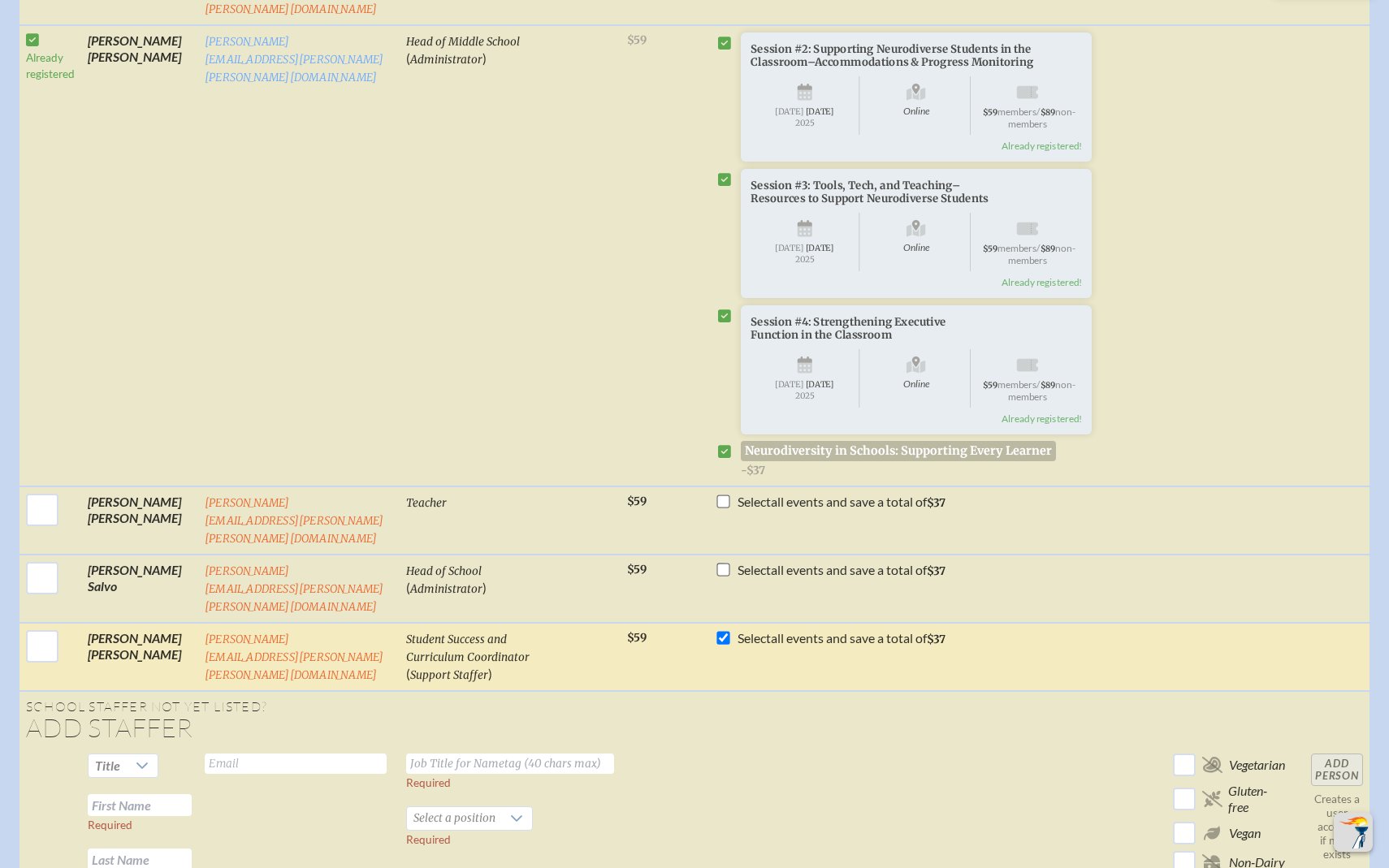
checkbox input "true"
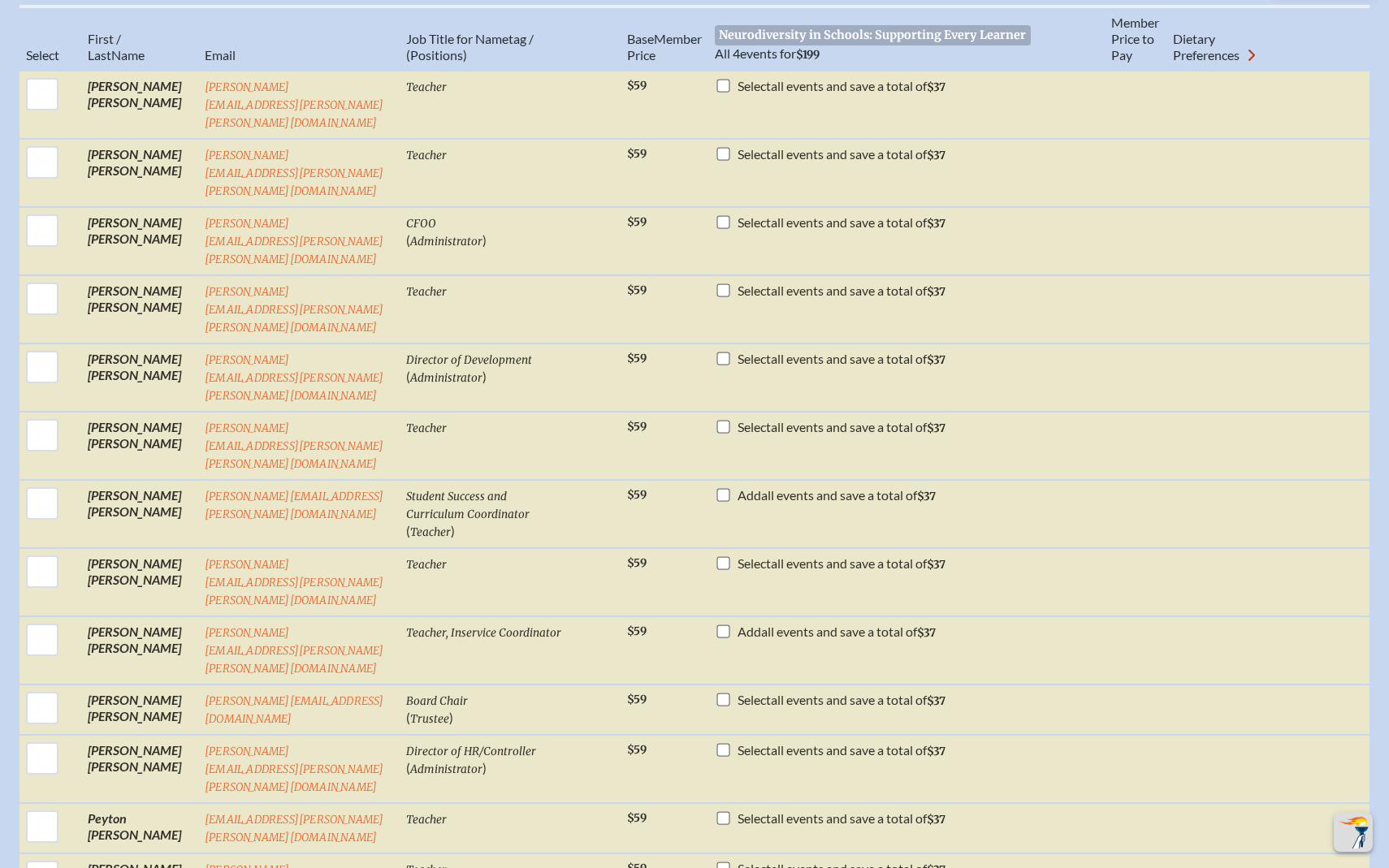
scroll to position [741, 0]
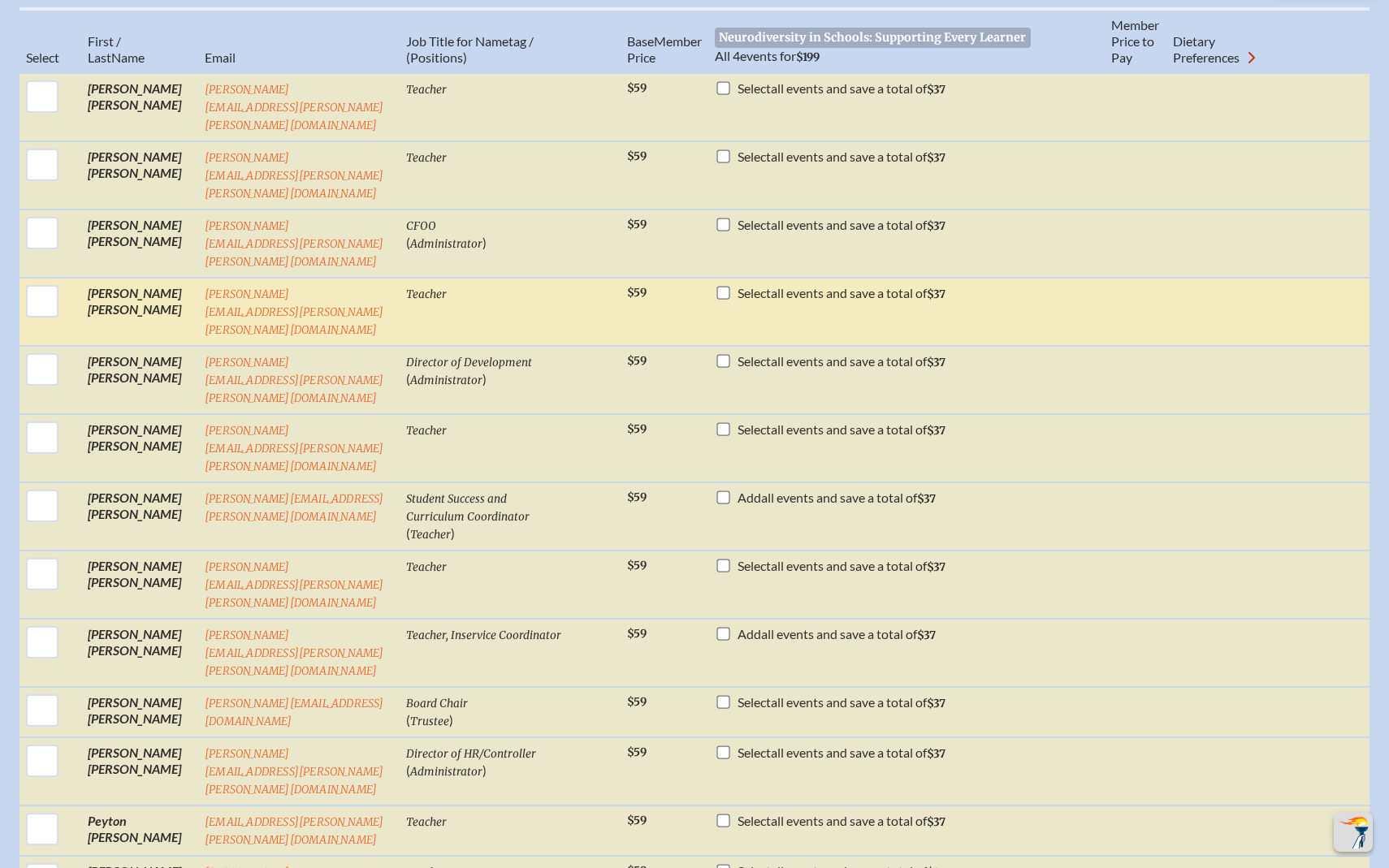
click at [717, 285] on input "checkbox" at bounding box center [724, 292] width 13 height 13
checkbox input "true"
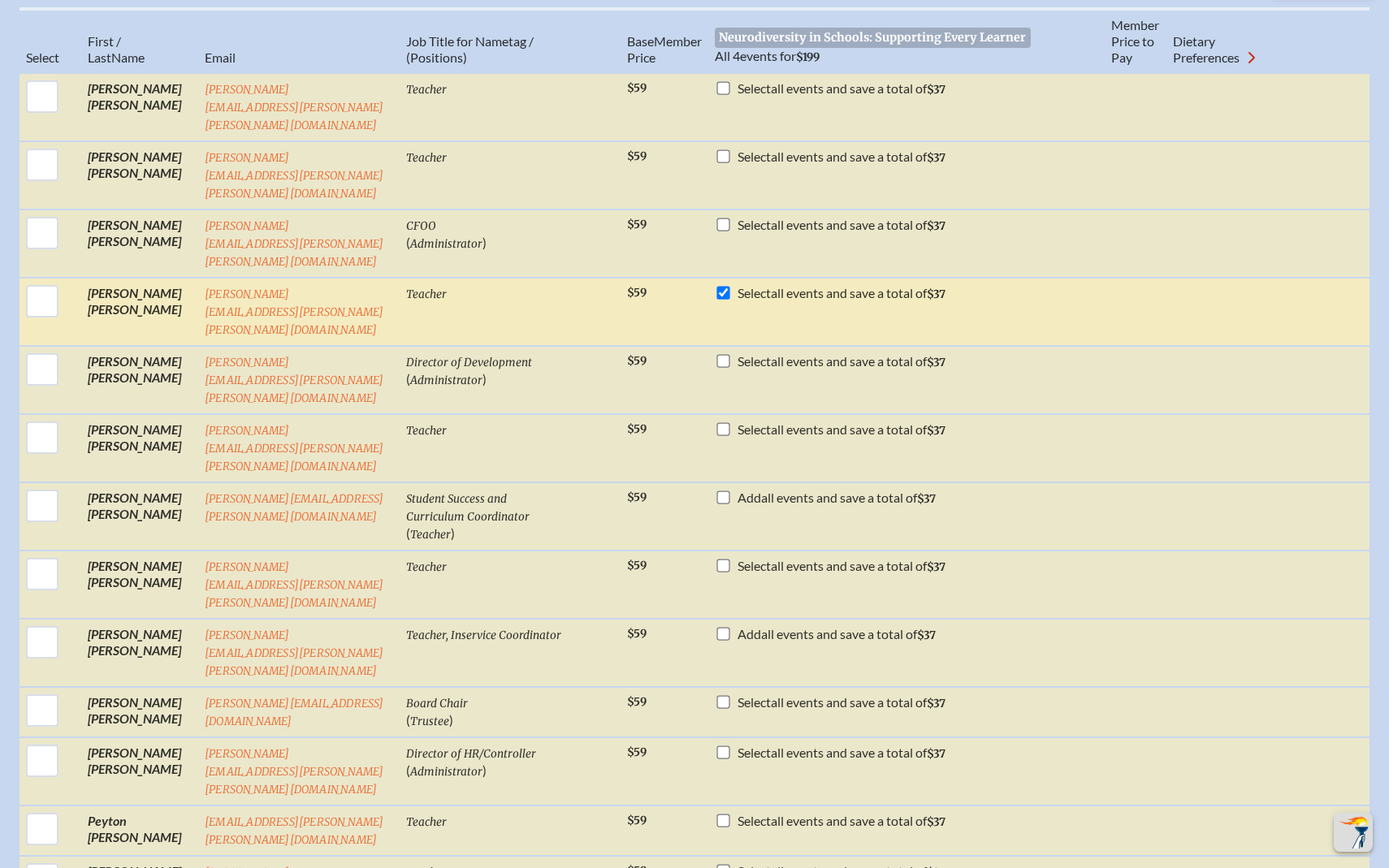
checkbox input "true"
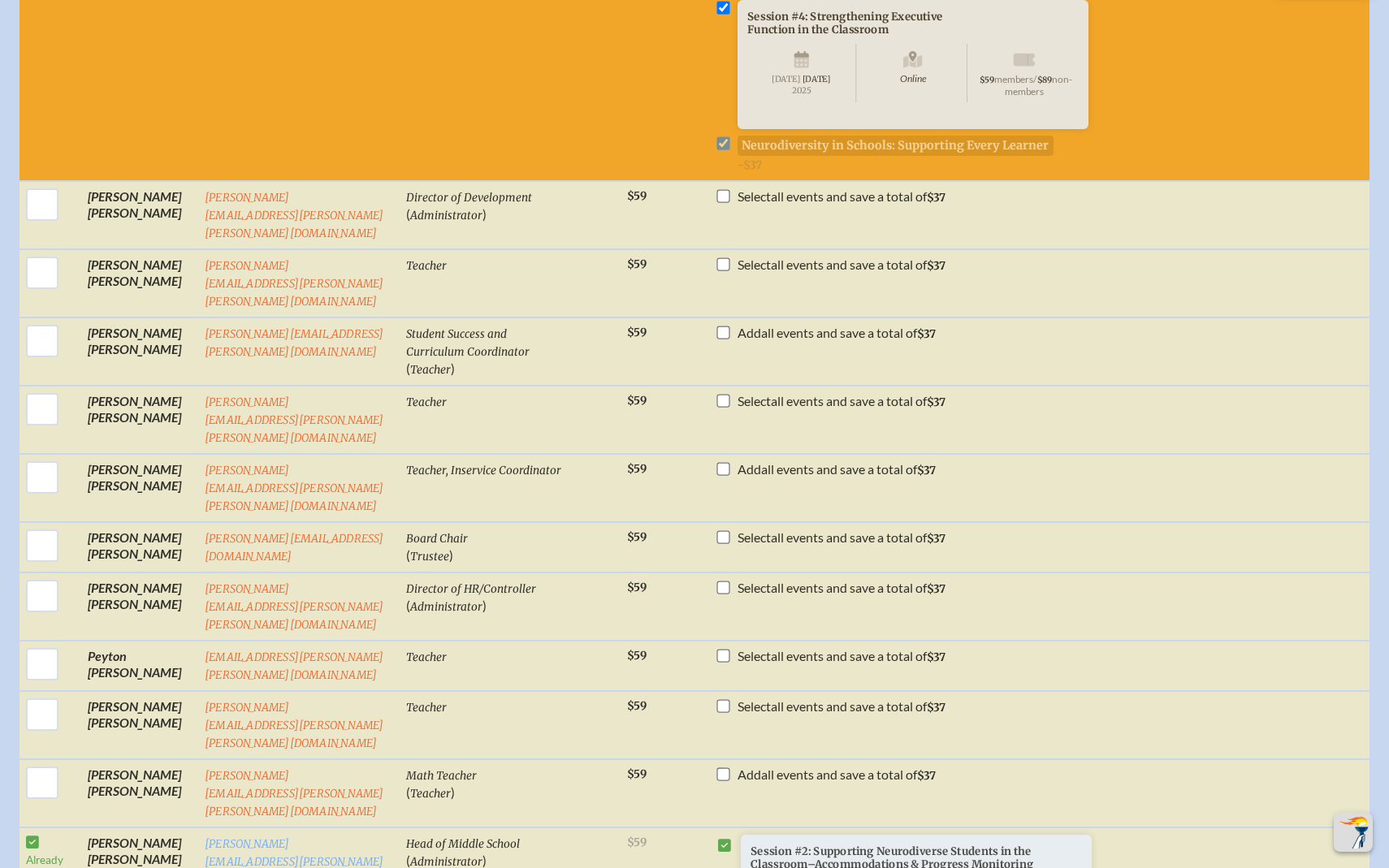
scroll to position [1302, 0]
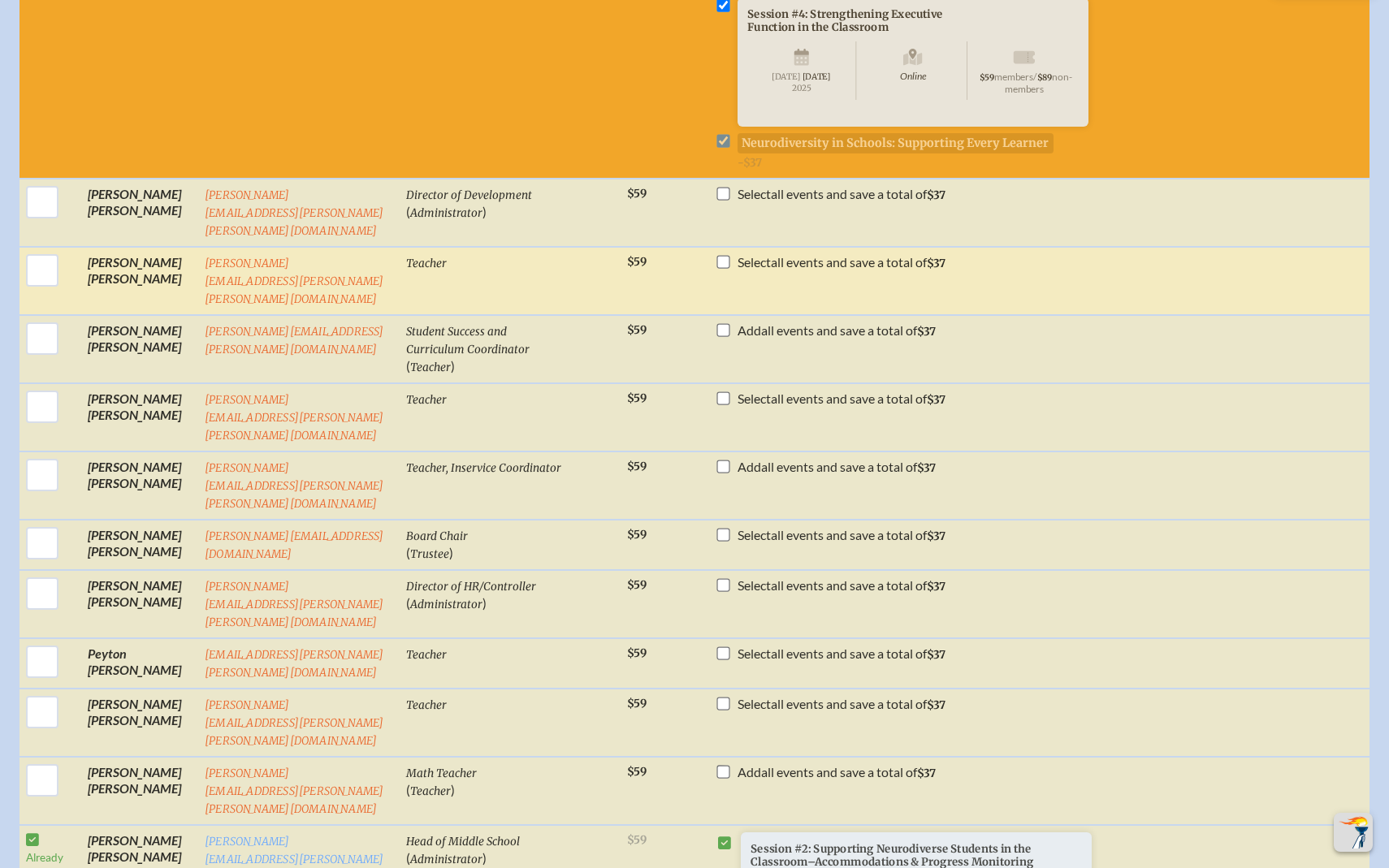
click at [717, 255] on input "checkbox" at bounding box center [724, 261] width 13 height 13
checkbox input "true"
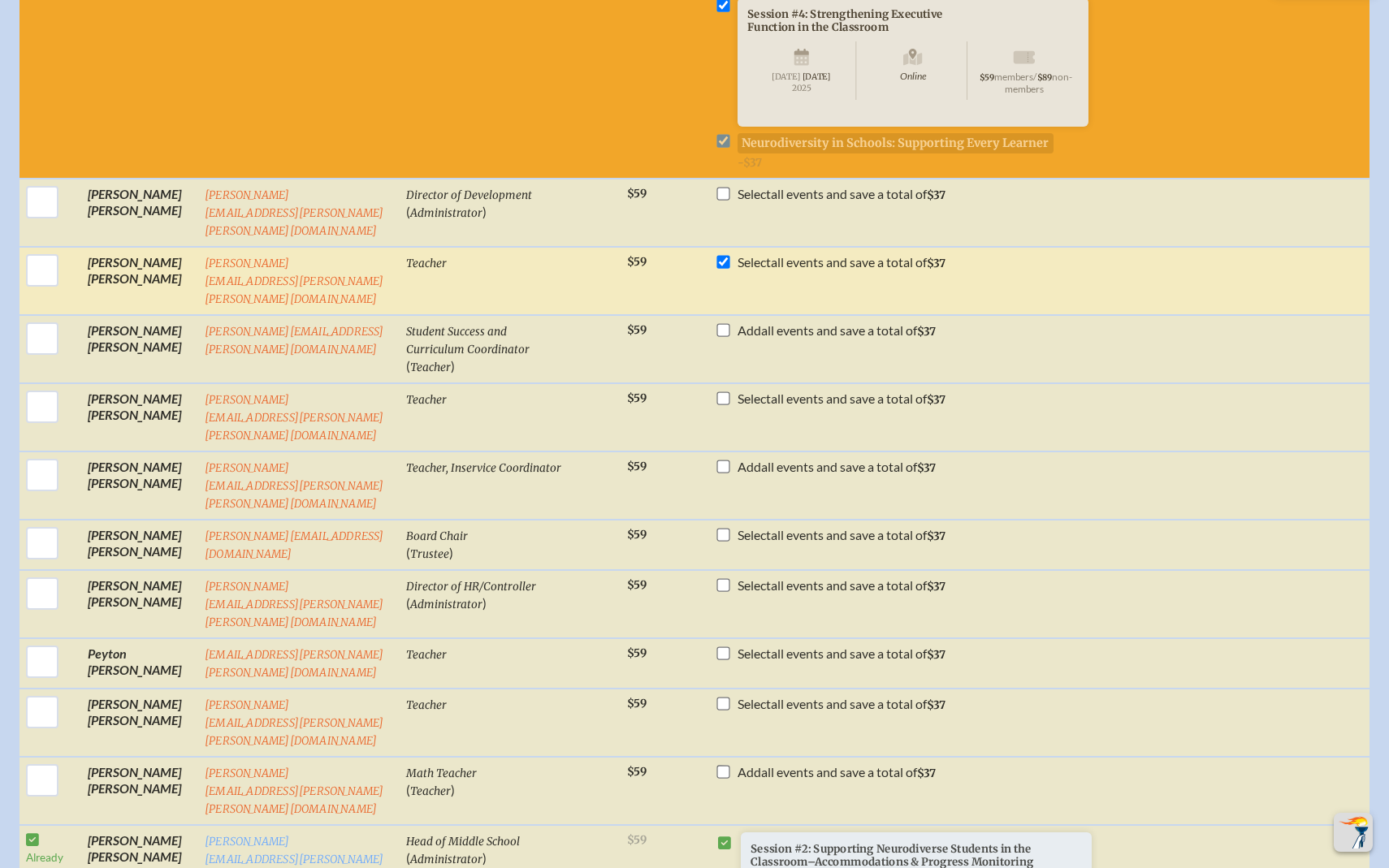
checkbox input "true"
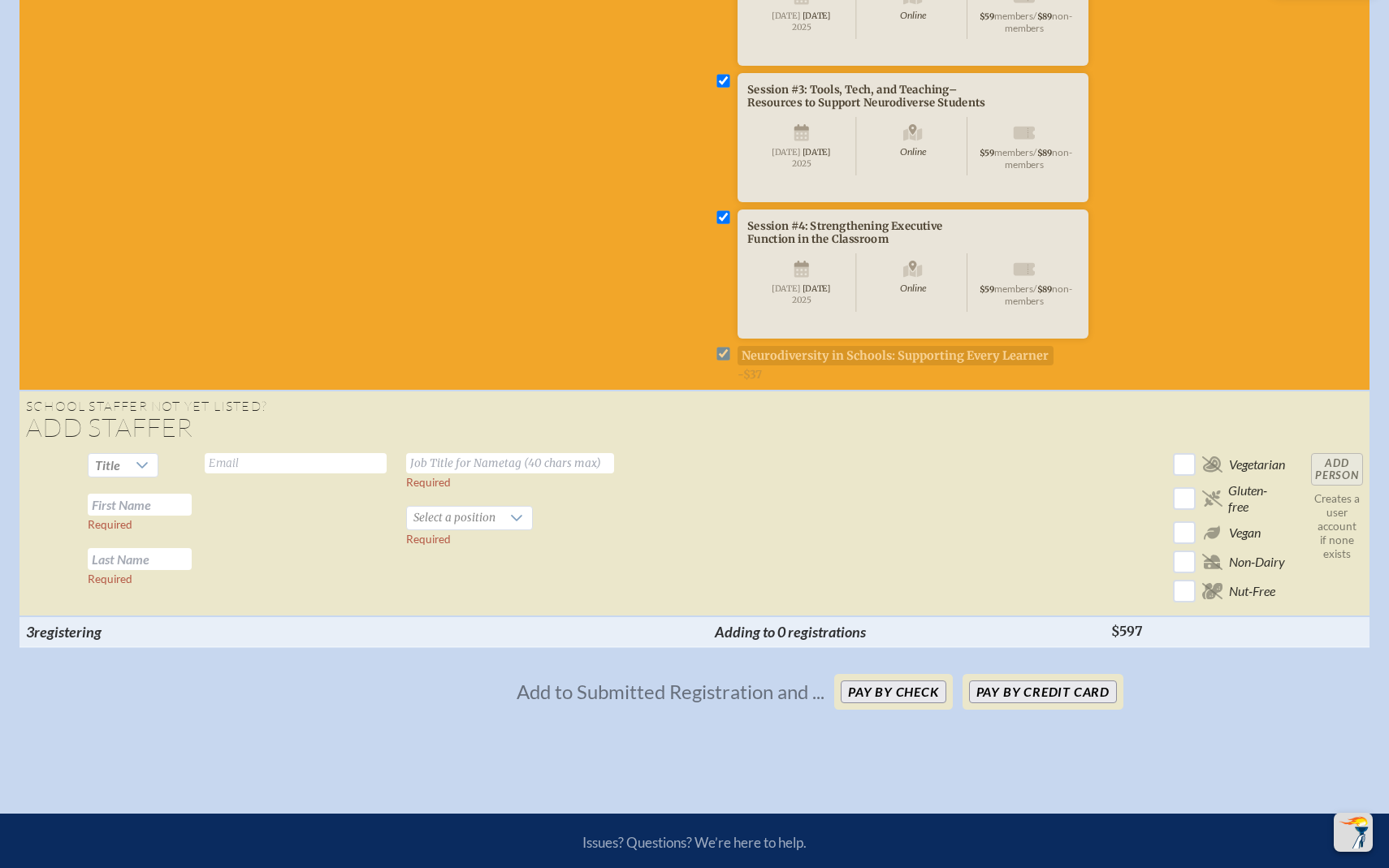
scroll to position [3190, 0]
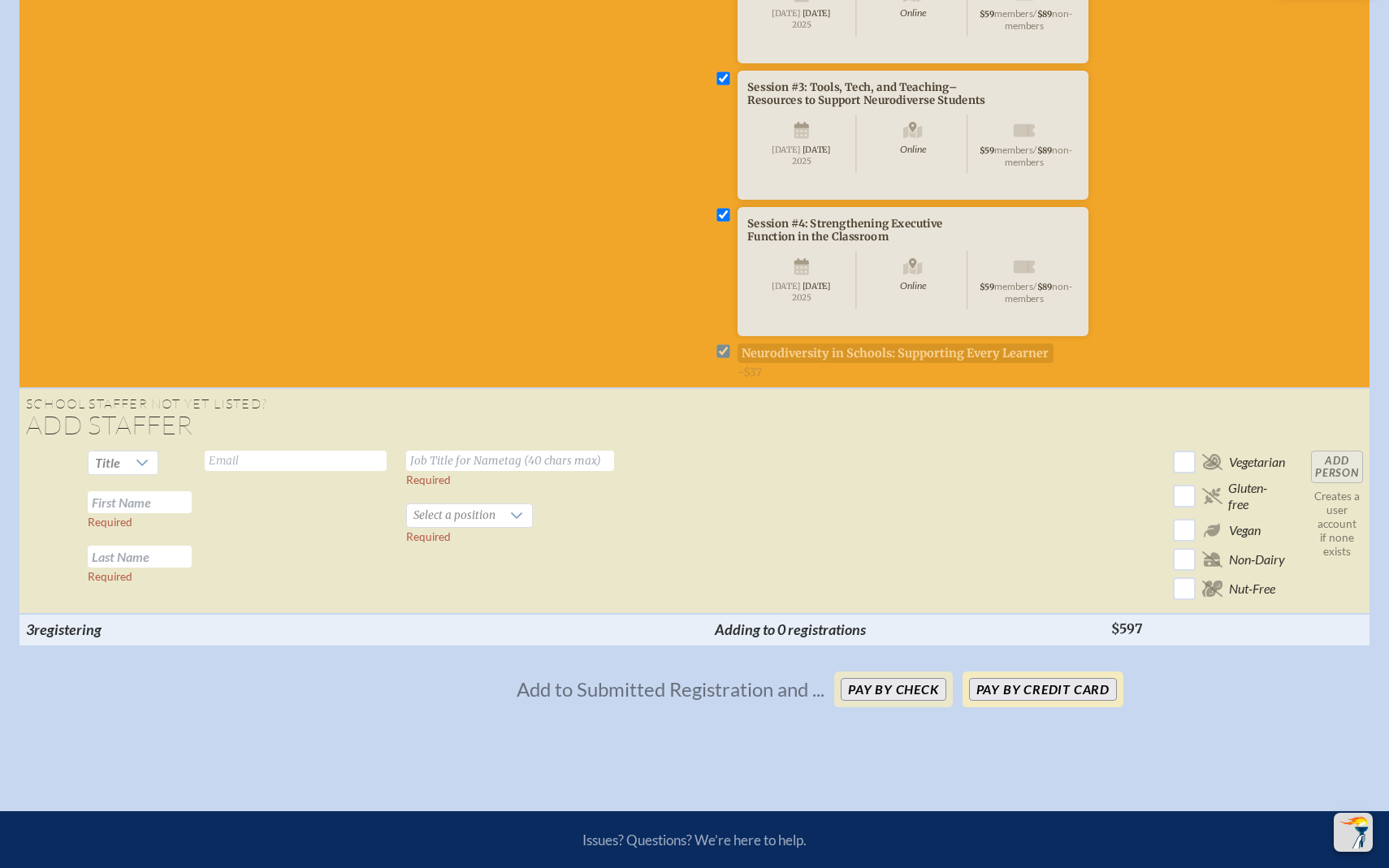
click at [1006, 678] on button "Pay by Credit Card" at bounding box center [1042, 688] width 148 height 22
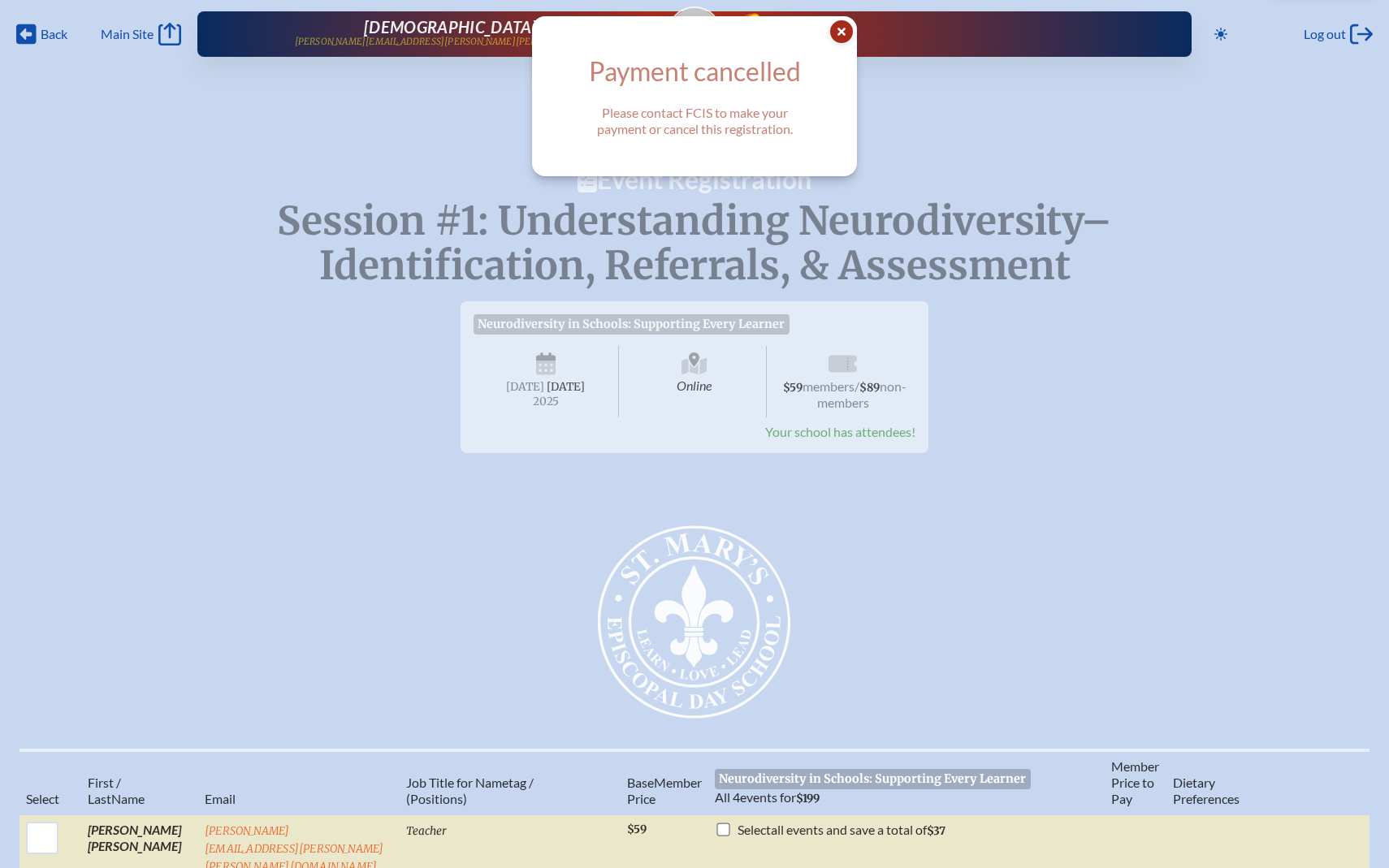
click at [840, 37] on icon at bounding box center [840, 31] width 22 height 22
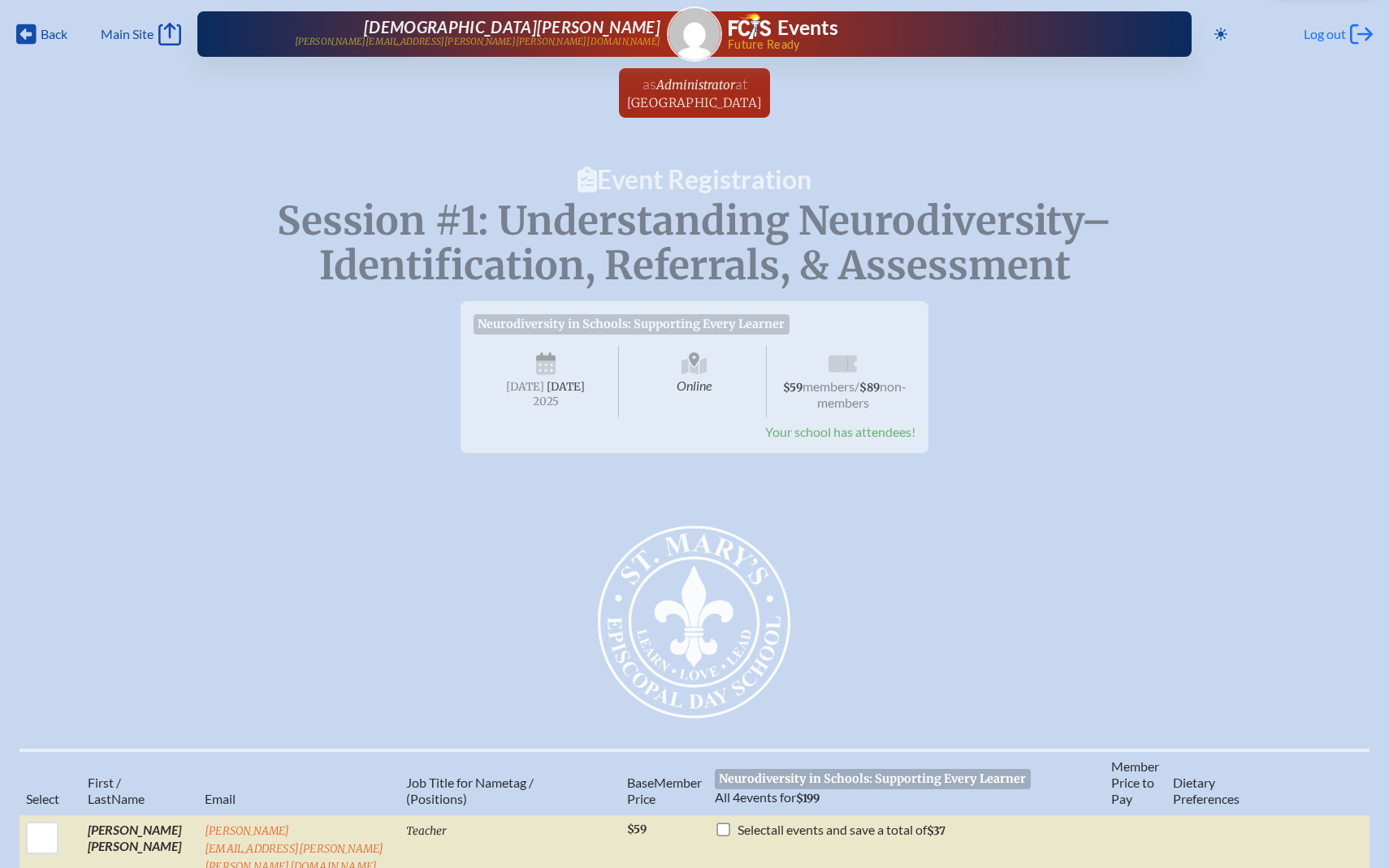
click at [1322, 39] on span "Log out" at bounding box center [1324, 34] width 42 height 16
